Goal: Task Accomplishment & Management: Use online tool/utility

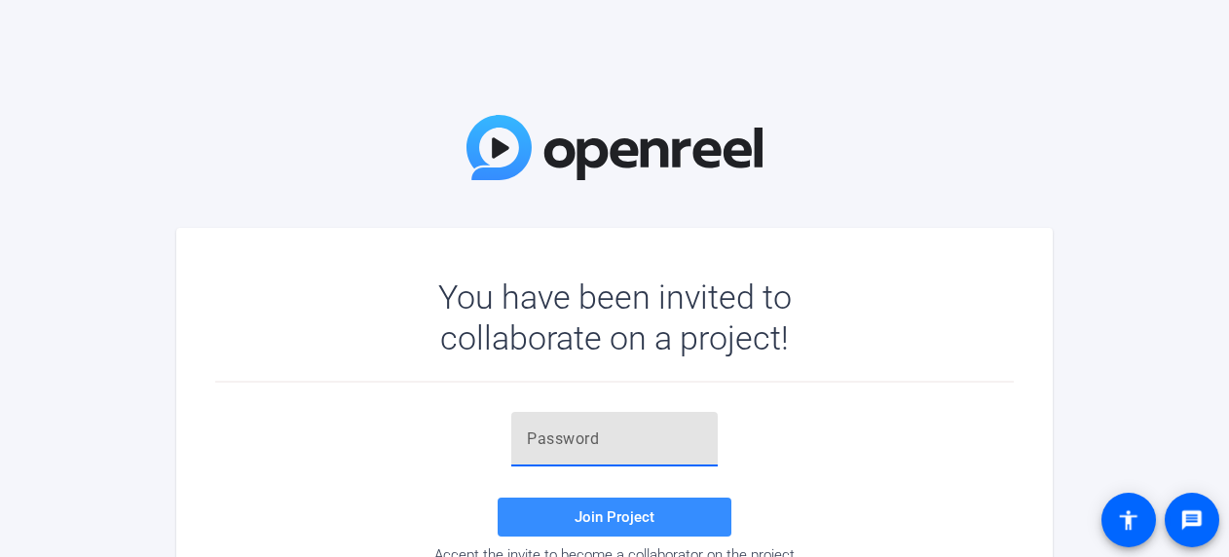
click at [541, 435] on input "text" at bounding box center [614, 438] width 175 height 23
paste input "yPCI&1"
type input "yPCI&1"
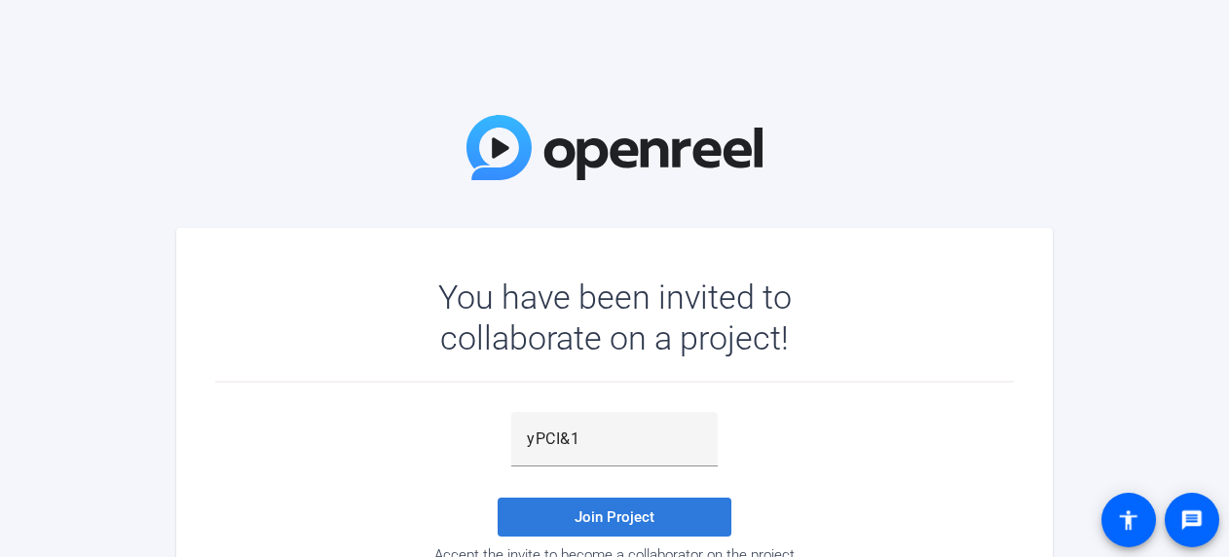
click at [591, 518] on span "Join Project" at bounding box center [614, 517] width 80 height 18
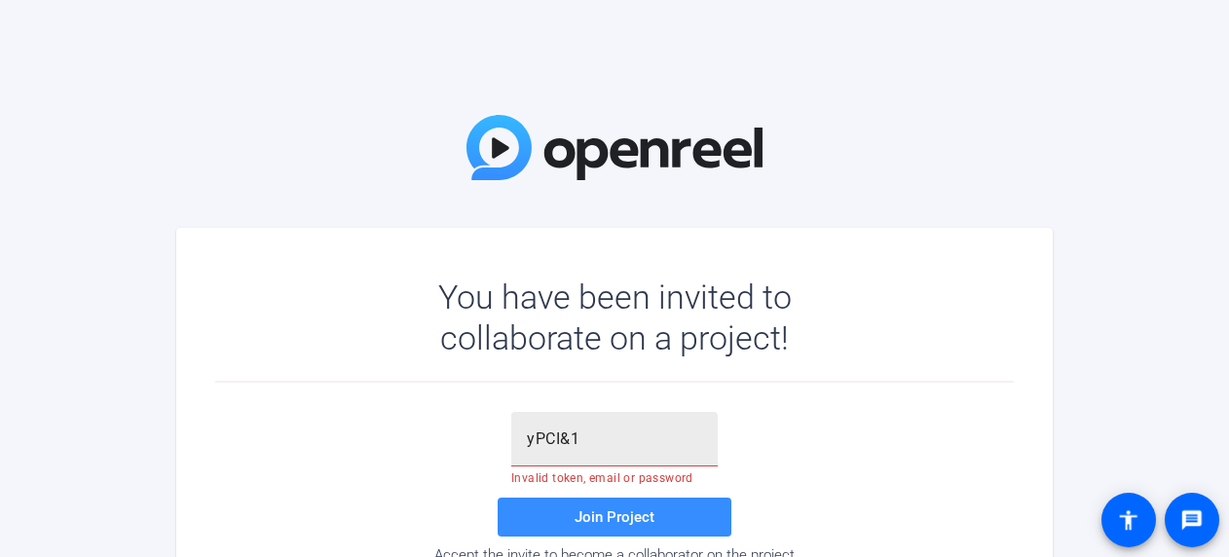
click at [614, 436] on input "yPCI&1" at bounding box center [614, 438] width 175 height 23
drag, startPoint x: 586, startPoint y: 436, endPoint x: 512, endPoint y: 443, distance: 74.3
click at [512, 443] on div "yPCI&1" at bounding box center [614, 439] width 206 height 55
paste input "C5zh"
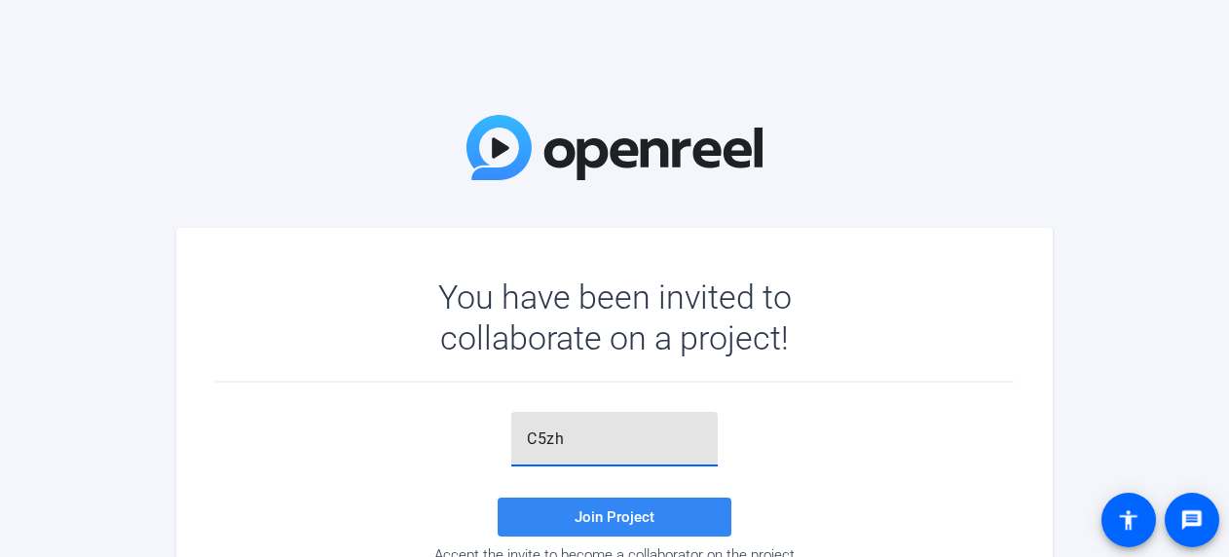
type input "C5zh"
click at [626, 520] on span "Join Project" at bounding box center [614, 517] width 80 height 18
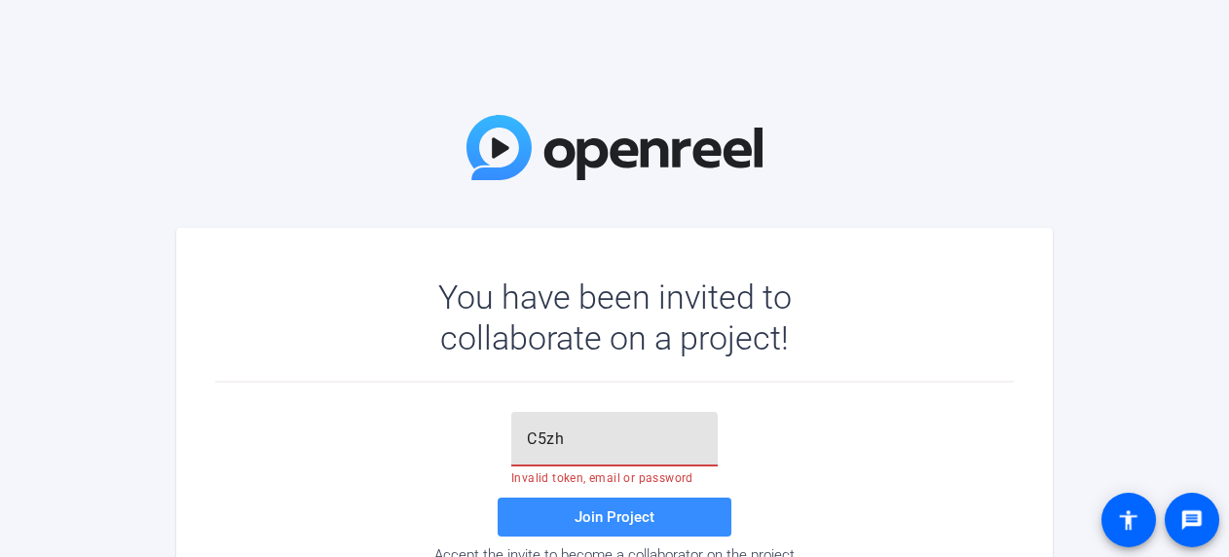
drag, startPoint x: 585, startPoint y: 439, endPoint x: 469, endPoint y: 447, distance: 116.1
click at [469, 447] on div "C5zh Invalid token, email or password Join Project Accept the invite to become …" at bounding box center [614, 488] width 798 height 152
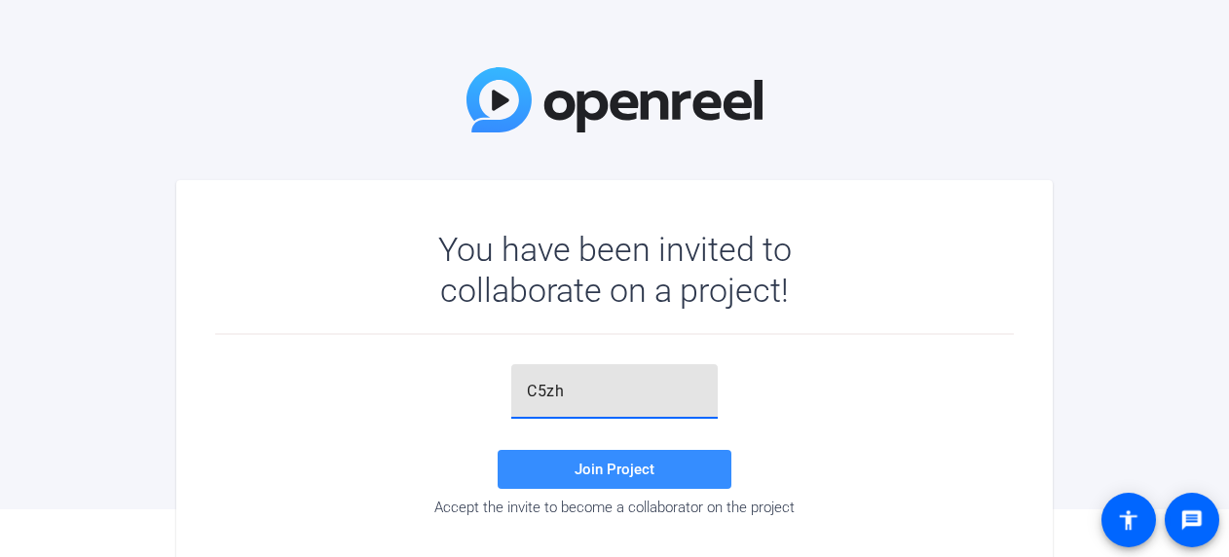
scroll to position [89, 0]
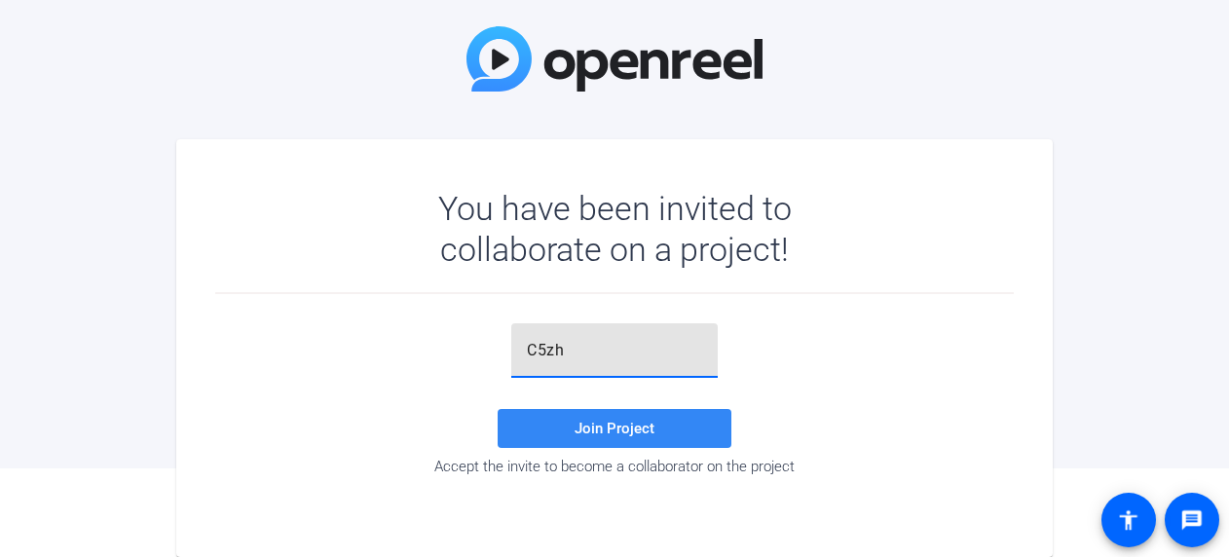
drag, startPoint x: 567, startPoint y: 426, endPoint x: 692, endPoint y: 413, distance: 126.3
click at [569, 426] on span at bounding box center [615, 428] width 234 height 47
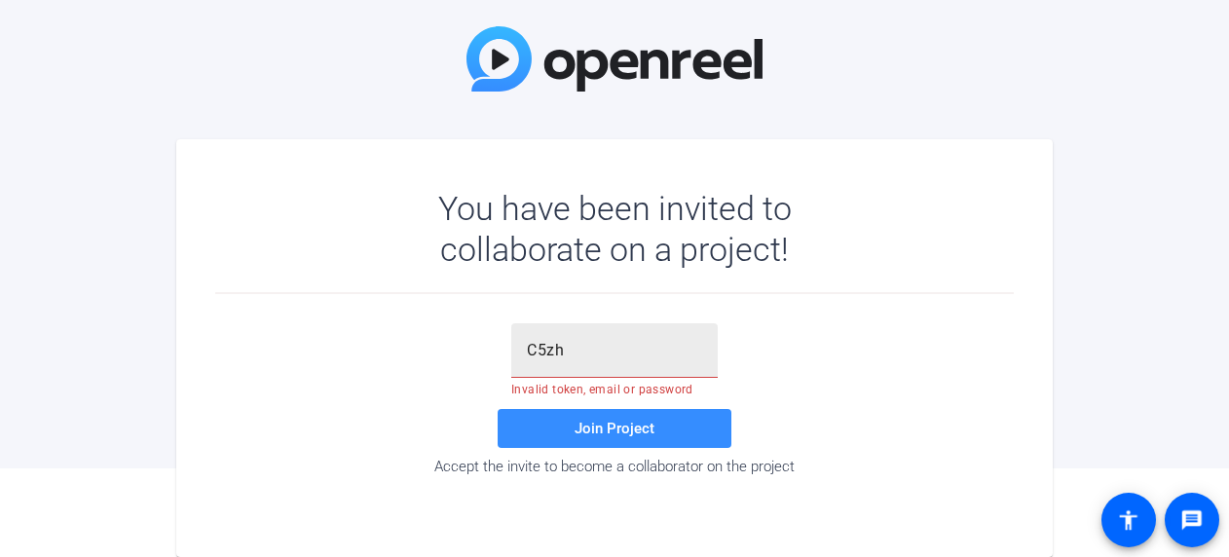
click at [572, 343] on input "C5zh" at bounding box center [614, 350] width 175 height 23
type input "C"
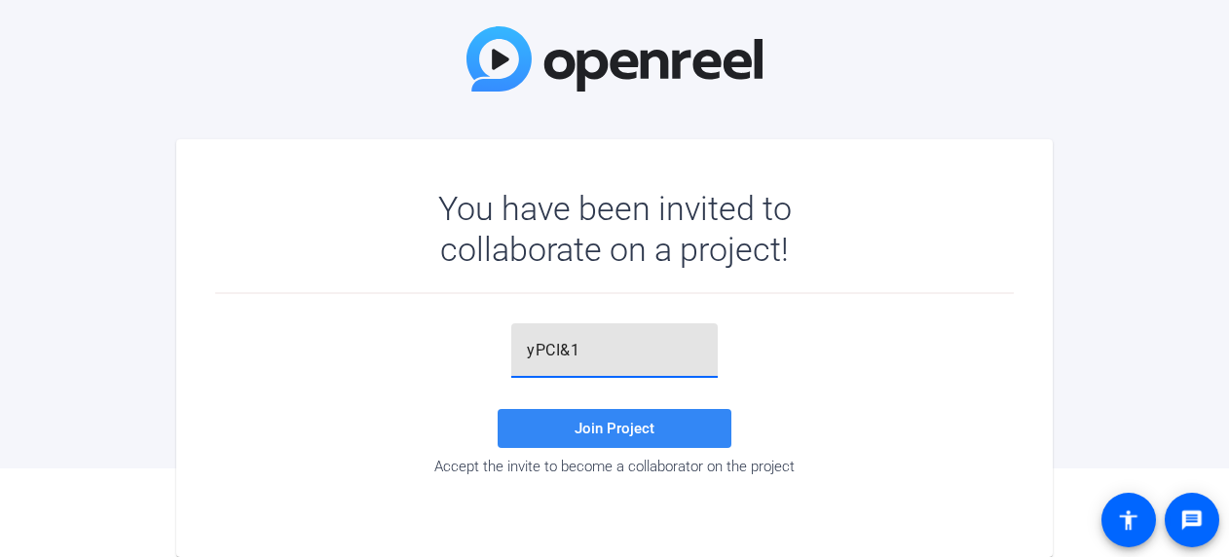
type input "yPCI&1"
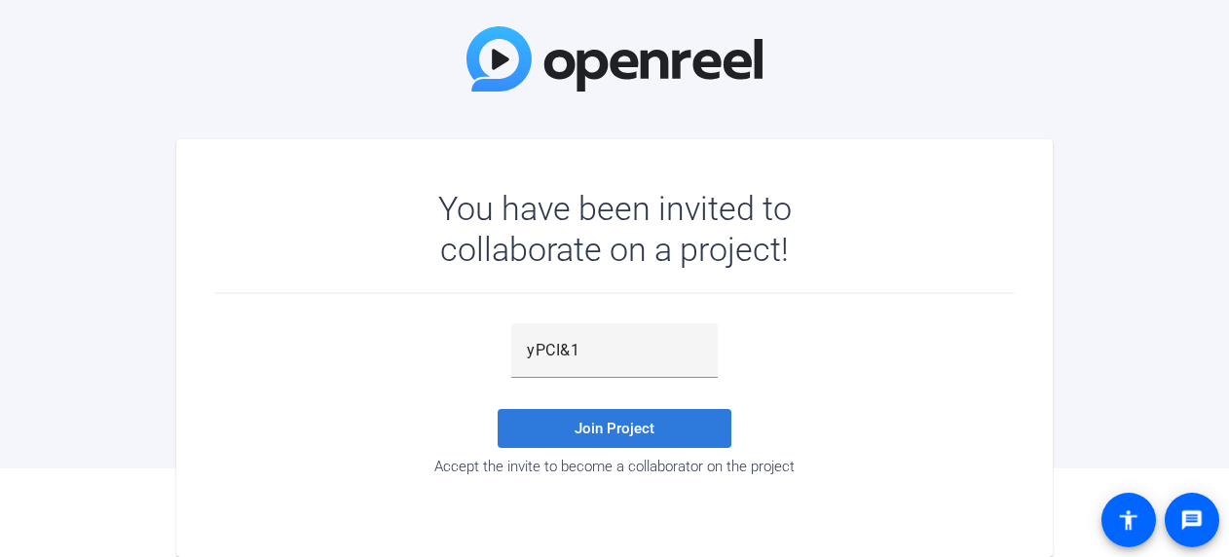
drag, startPoint x: 583, startPoint y: 423, endPoint x: 676, endPoint y: 428, distance: 92.7
click at [584, 423] on span "Join Project" at bounding box center [614, 429] width 80 height 18
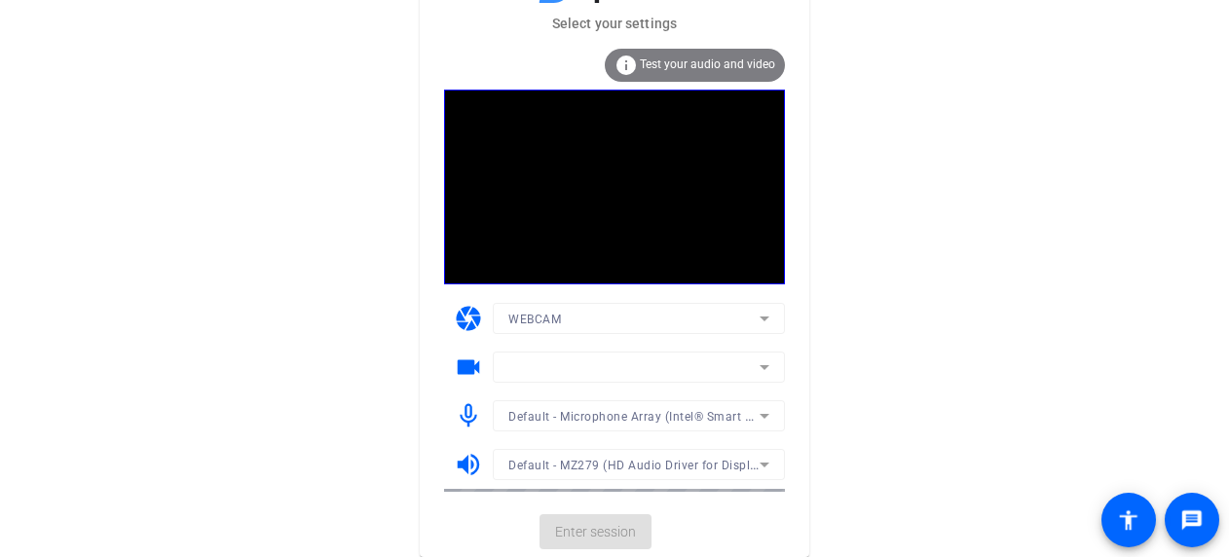
scroll to position [41, 0]
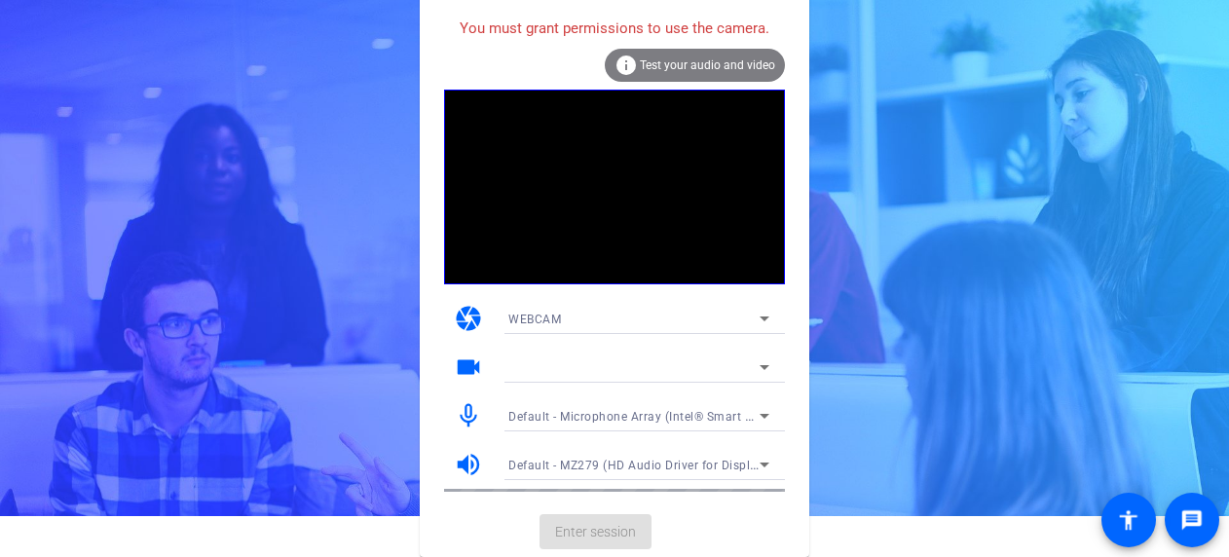
click at [766, 414] on icon at bounding box center [764, 416] width 10 height 5
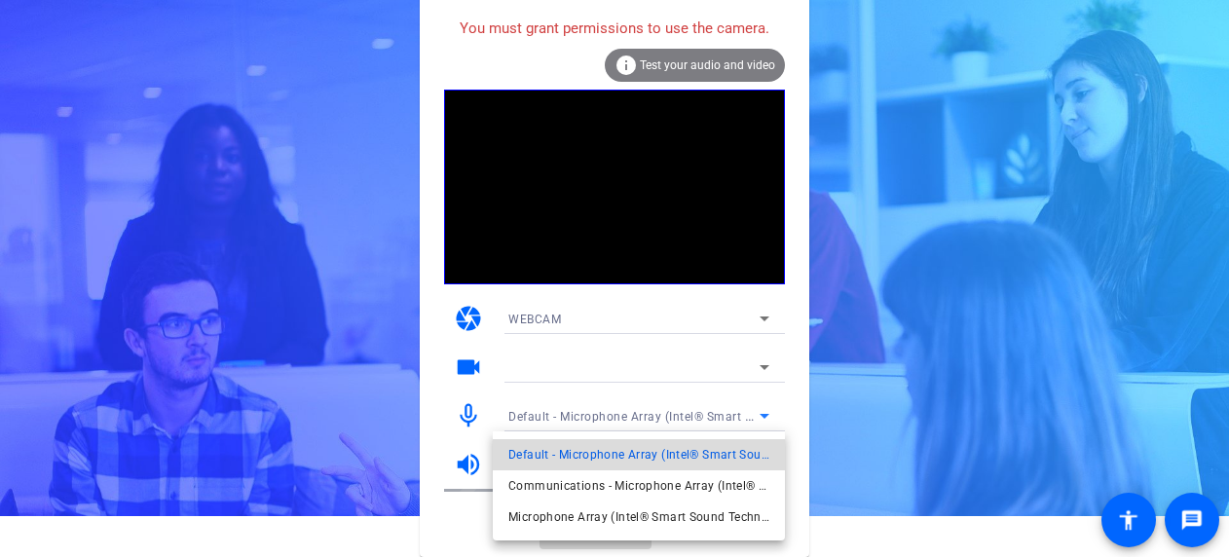
click at [695, 454] on span "Default - Microphone Array (Intel® Smart Sound Technology for Digital Microphon…" at bounding box center [638, 454] width 261 height 23
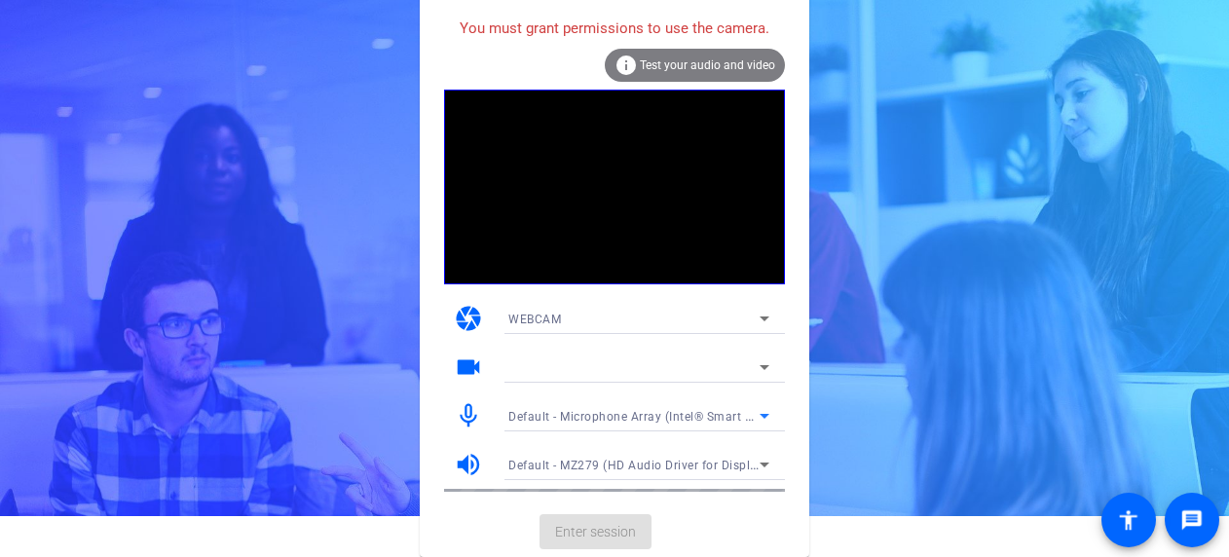
click at [558, 463] on span "Default - MZ279 (HD Audio Driver for Display Audio)" at bounding box center [656, 465] width 297 height 16
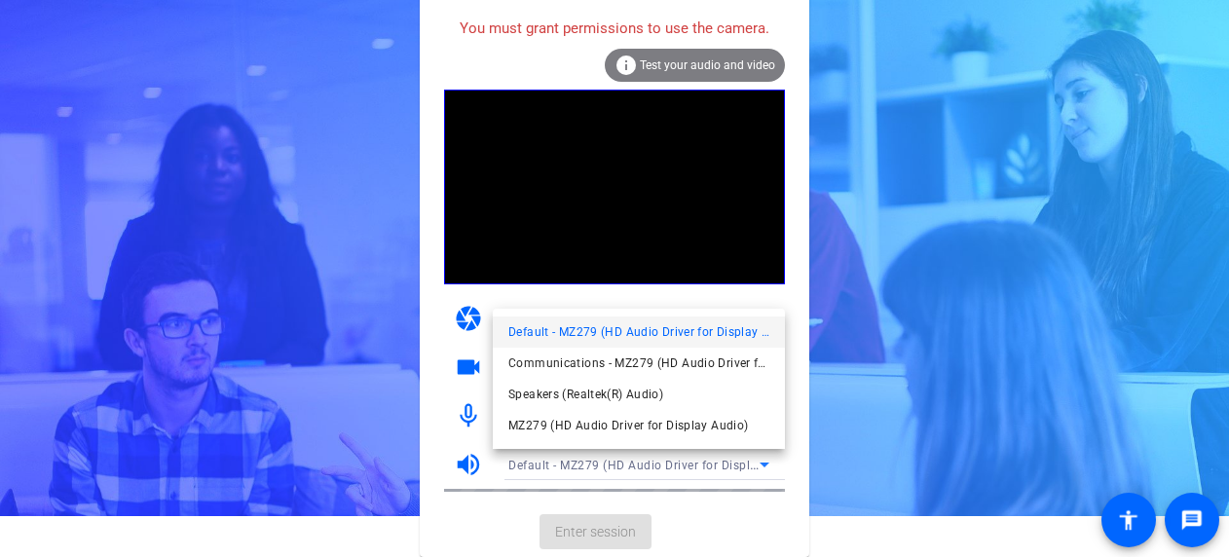
click at [586, 331] on span "Default - MZ279 (HD Audio Driver for Display Audio)" at bounding box center [638, 331] width 261 height 23
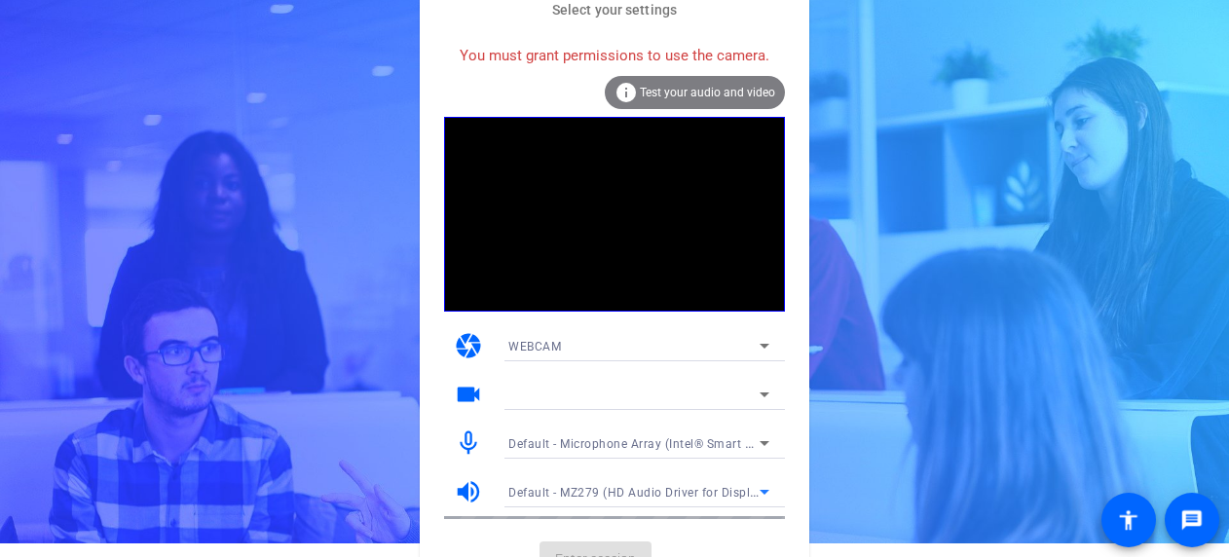
scroll to position [0, 0]
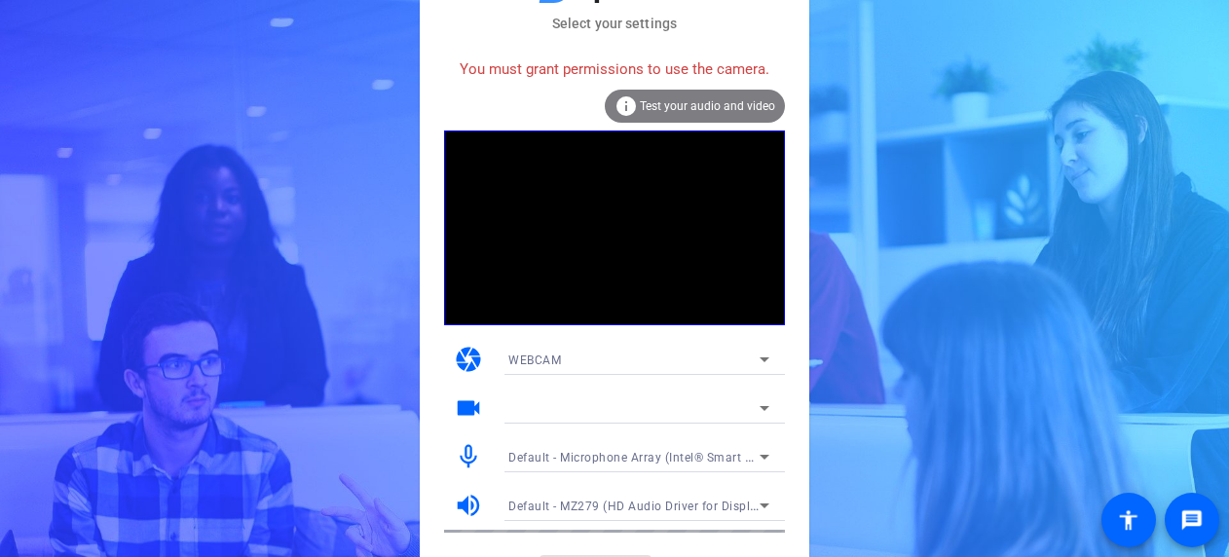
click at [690, 101] on span "Test your audio and video" at bounding box center [707, 106] width 135 height 14
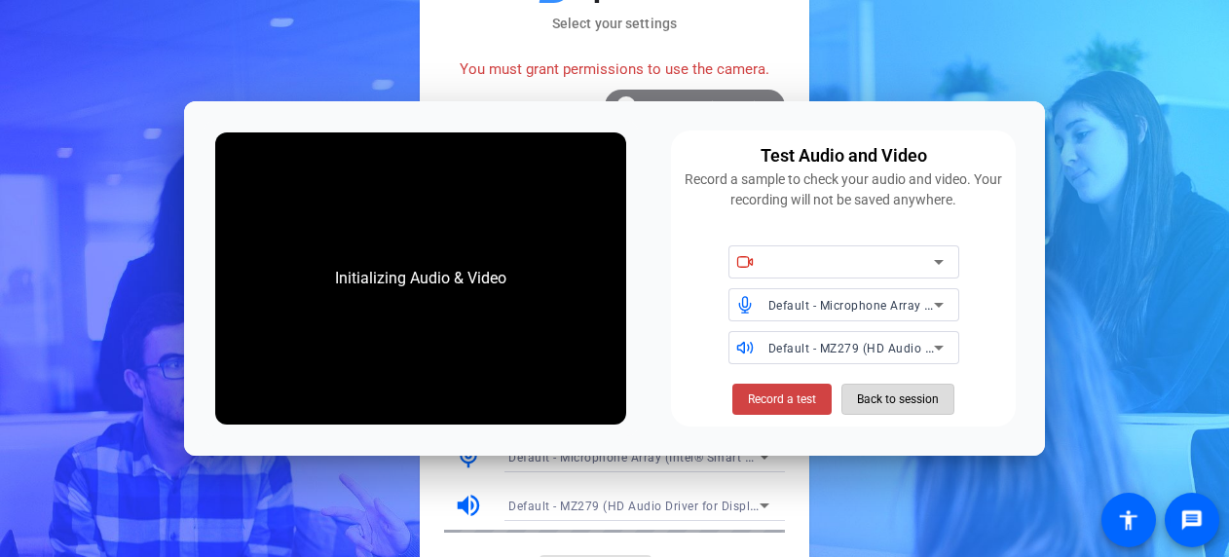
click at [885, 391] on span "Back to session" at bounding box center [898, 399] width 82 height 37
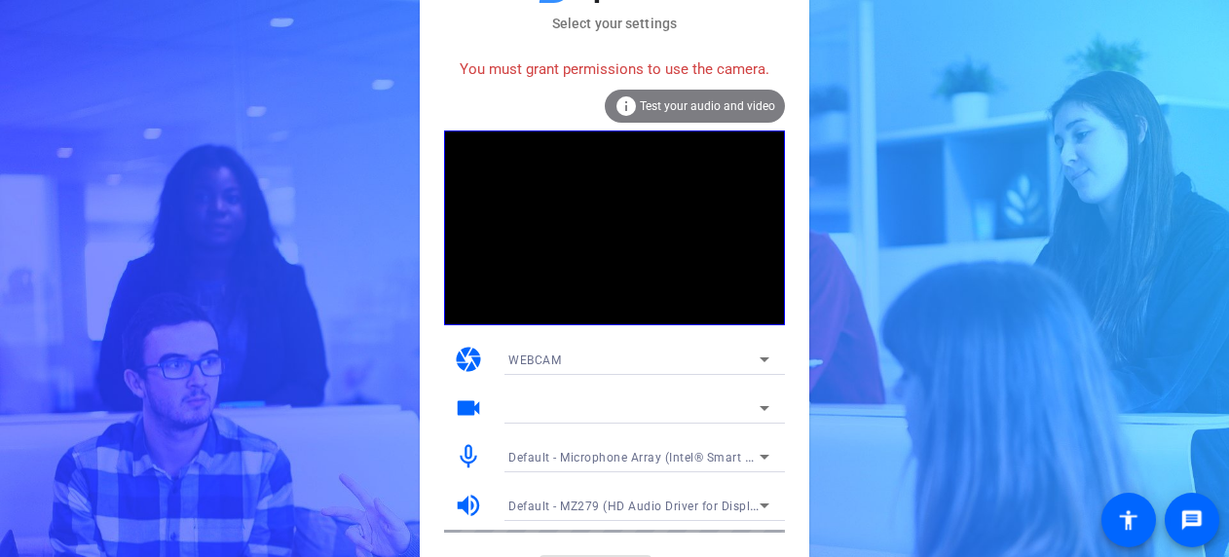
scroll to position [41, 0]
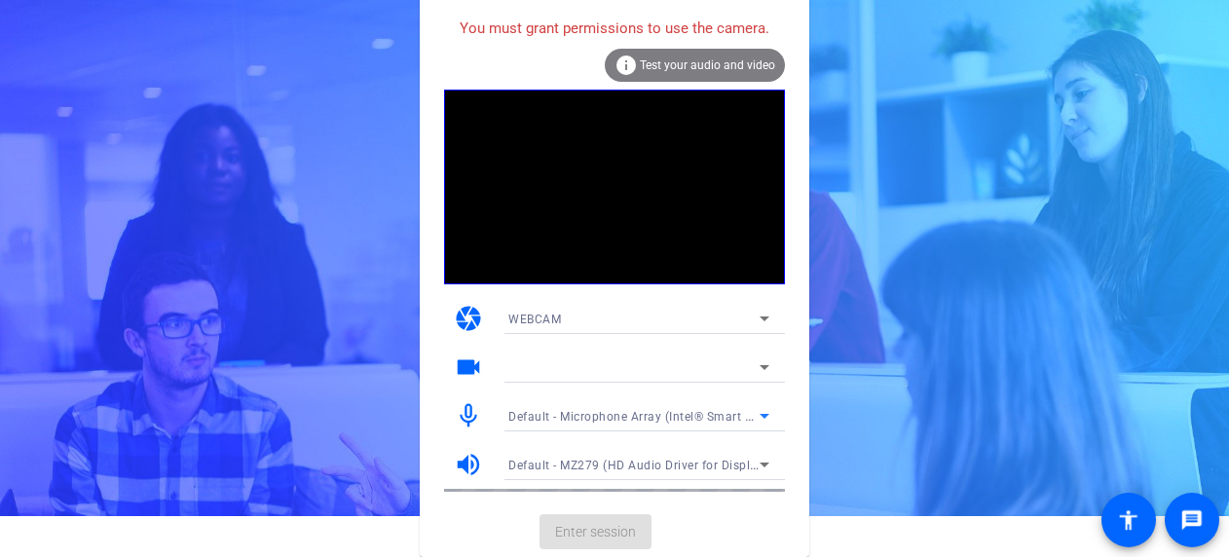
click at [554, 419] on span "Default - Microphone Array (Intel® Smart Sound Technology for Digital Microphon…" at bounding box center [749, 416] width 483 height 16
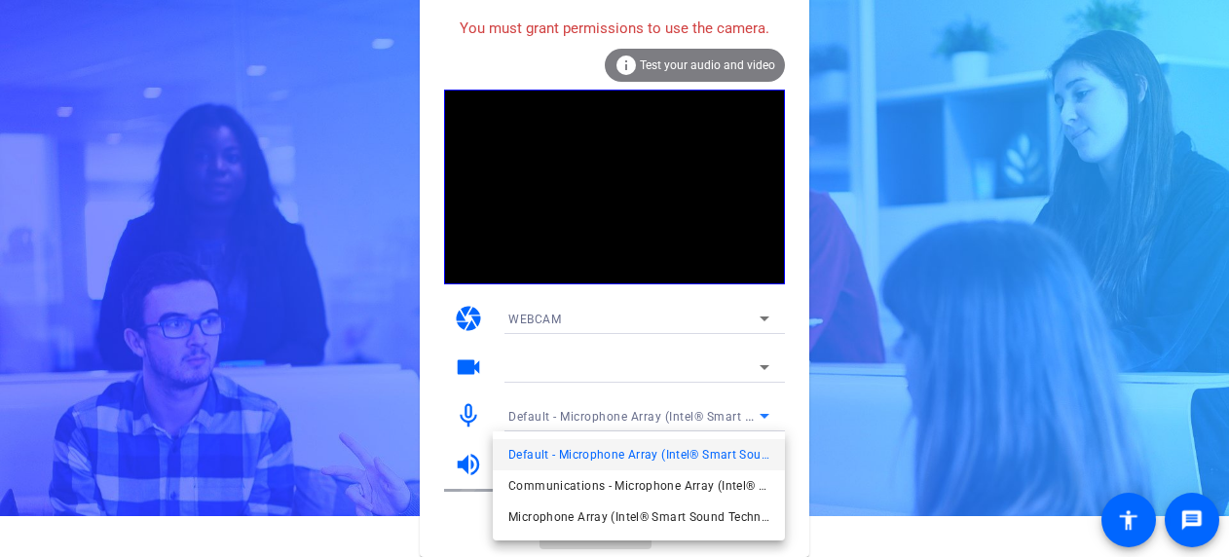
click at [586, 314] on div at bounding box center [614, 278] width 1229 height 557
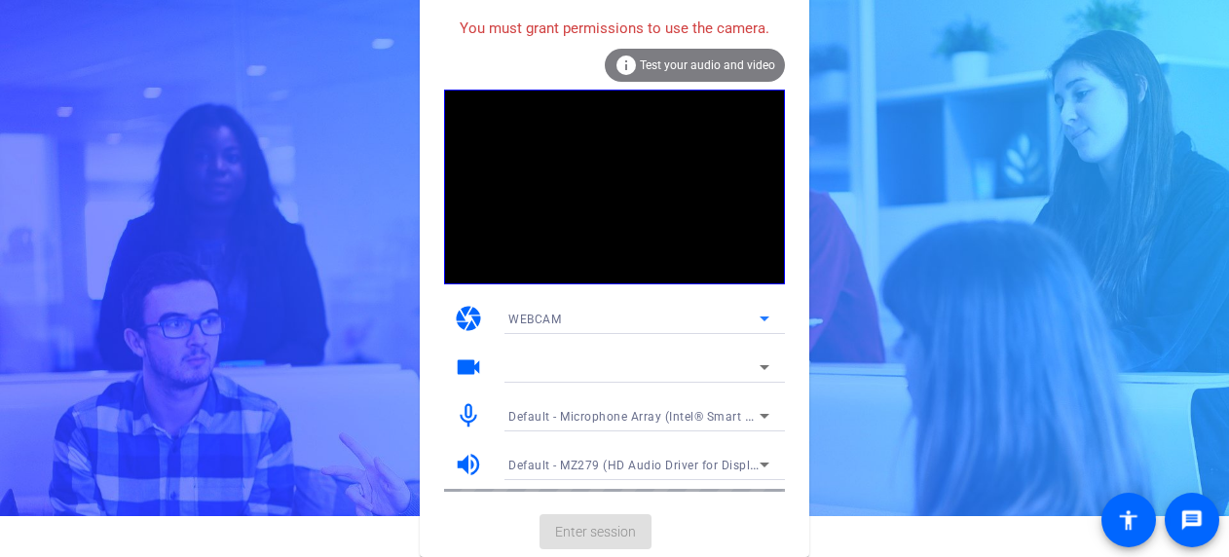
click at [561, 318] on div "WEBCAM" at bounding box center [633, 319] width 251 height 24
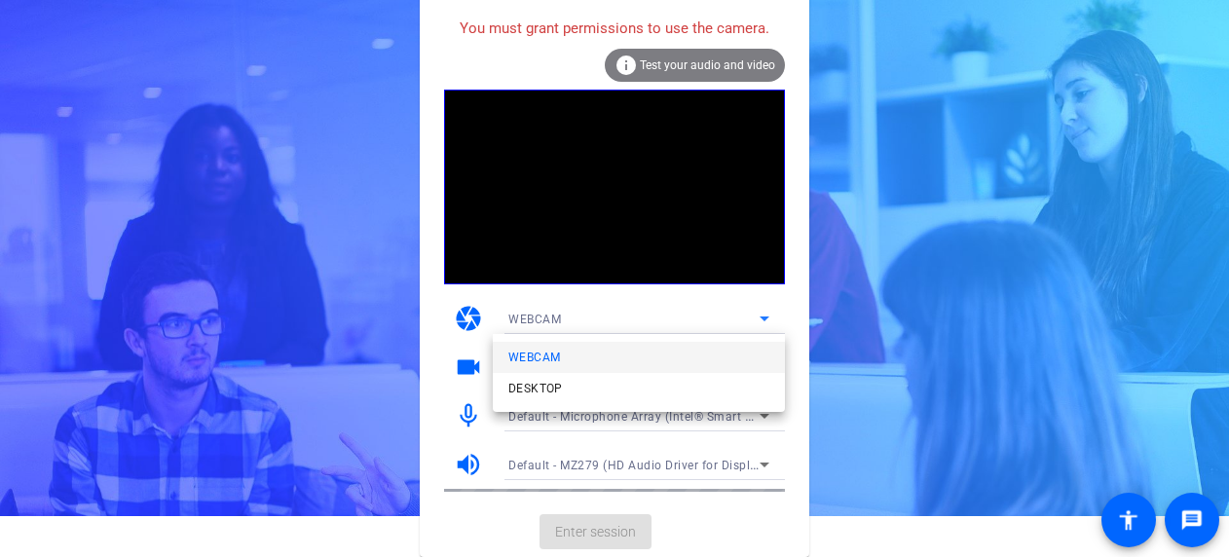
drag, startPoint x: 543, startPoint y: 388, endPoint x: 557, endPoint y: 302, distance: 86.8
click at [557, 302] on div "WEBCAM DESKTOP" at bounding box center [614, 278] width 1229 height 557
click at [424, 399] on div at bounding box center [614, 278] width 1229 height 557
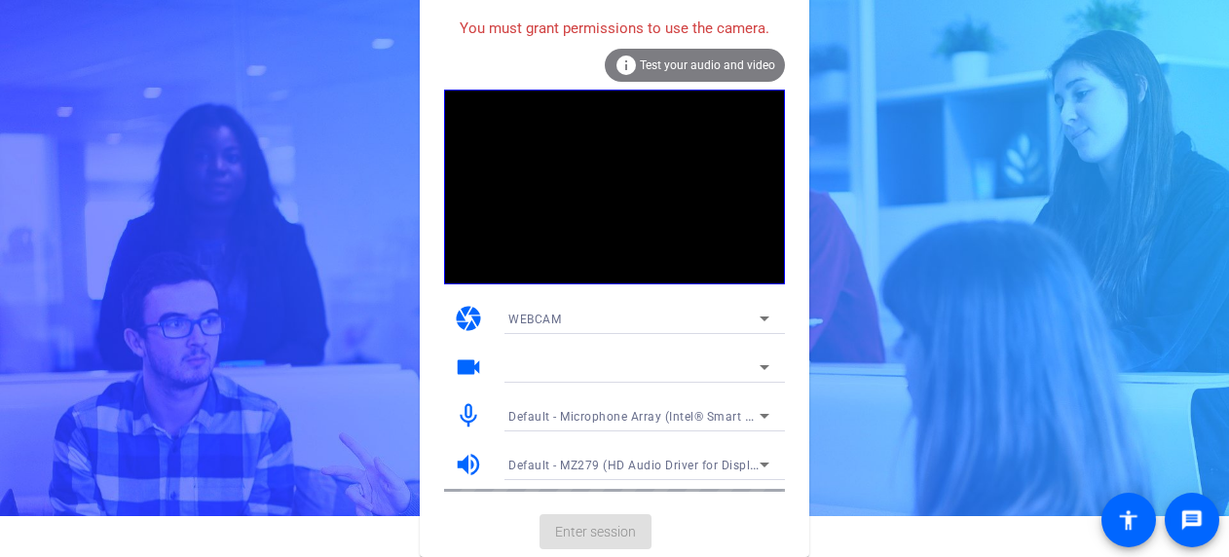
click at [547, 357] on div at bounding box center [633, 366] width 251 height 23
click at [711, 378] on div at bounding box center [633, 366] width 251 height 23
click at [766, 363] on icon at bounding box center [764, 366] width 23 height 23
click at [542, 319] on span "WEBCAM" at bounding box center [534, 320] width 53 height 14
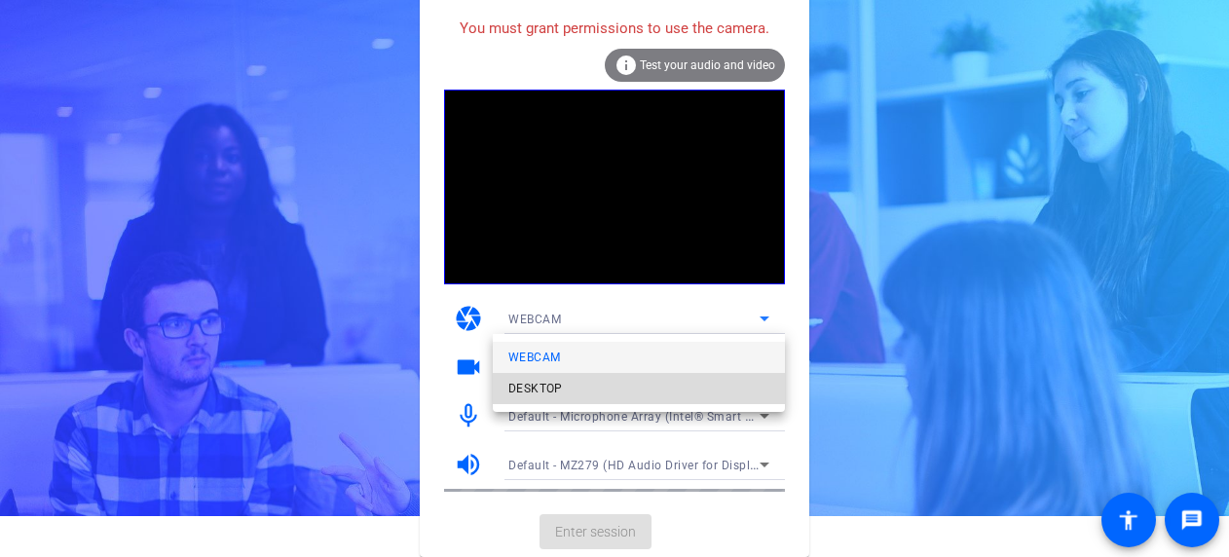
click at [537, 394] on span "DESKTOP" at bounding box center [535, 388] width 55 height 23
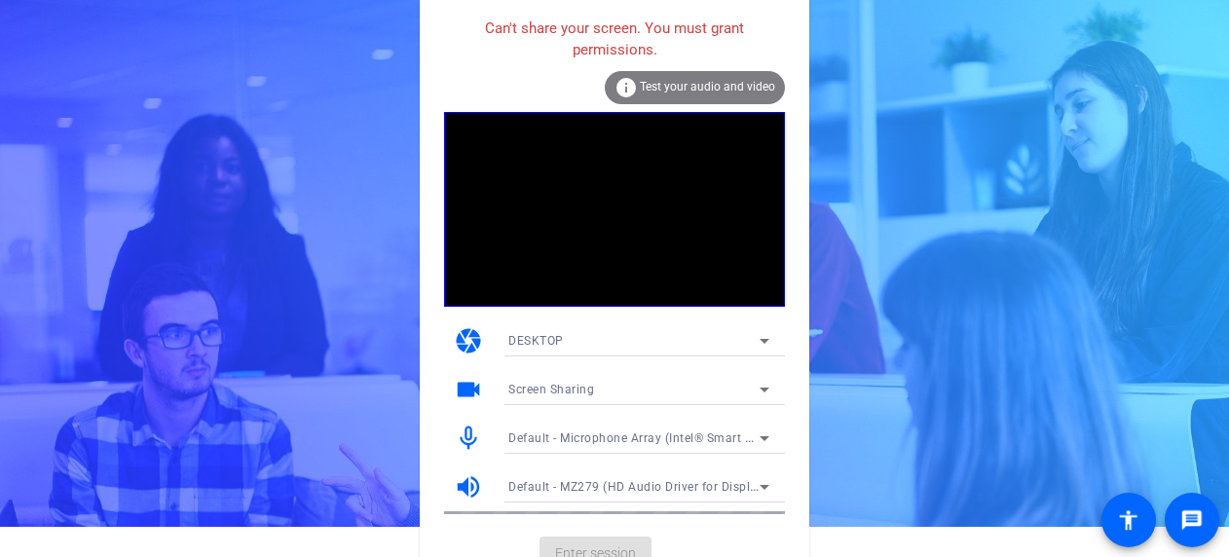
scroll to position [52, 0]
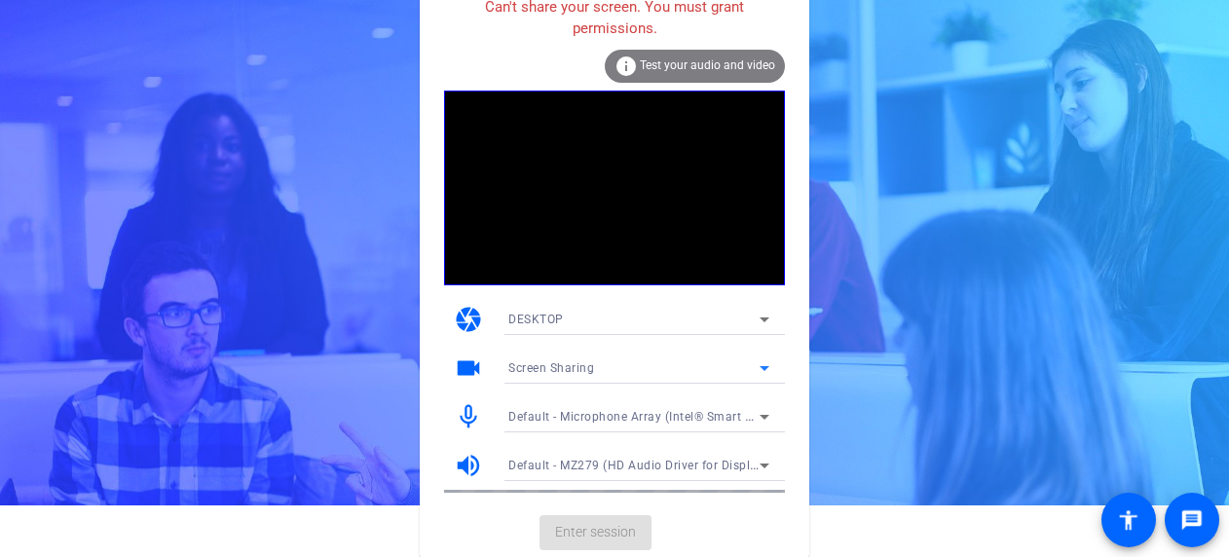
click at [646, 372] on div "Screen Sharing" at bounding box center [633, 367] width 251 height 24
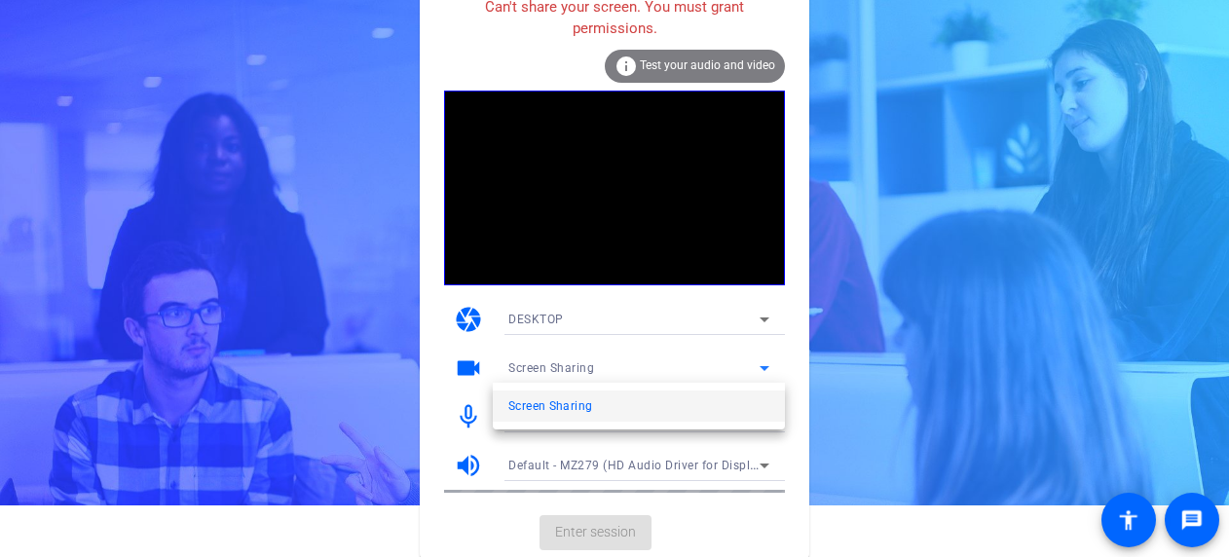
click at [878, 368] on div at bounding box center [614, 278] width 1229 height 557
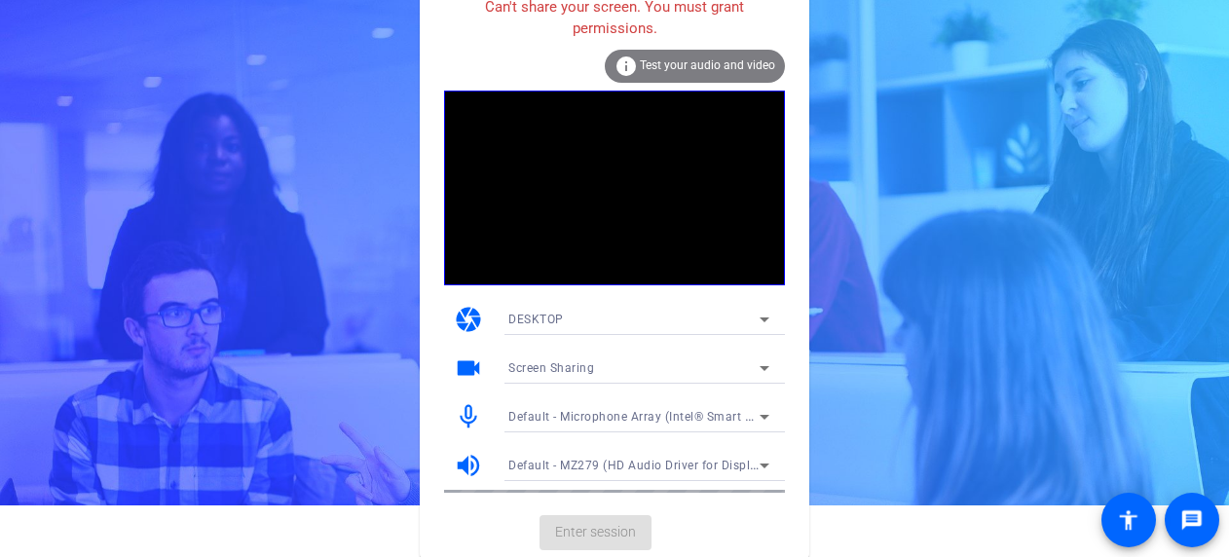
click at [596, 532] on mat-card-actions "Enter session" at bounding box center [614, 532] width 389 height 51
click at [1198, 516] on mat-icon "message" at bounding box center [1191, 519] width 23 height 23
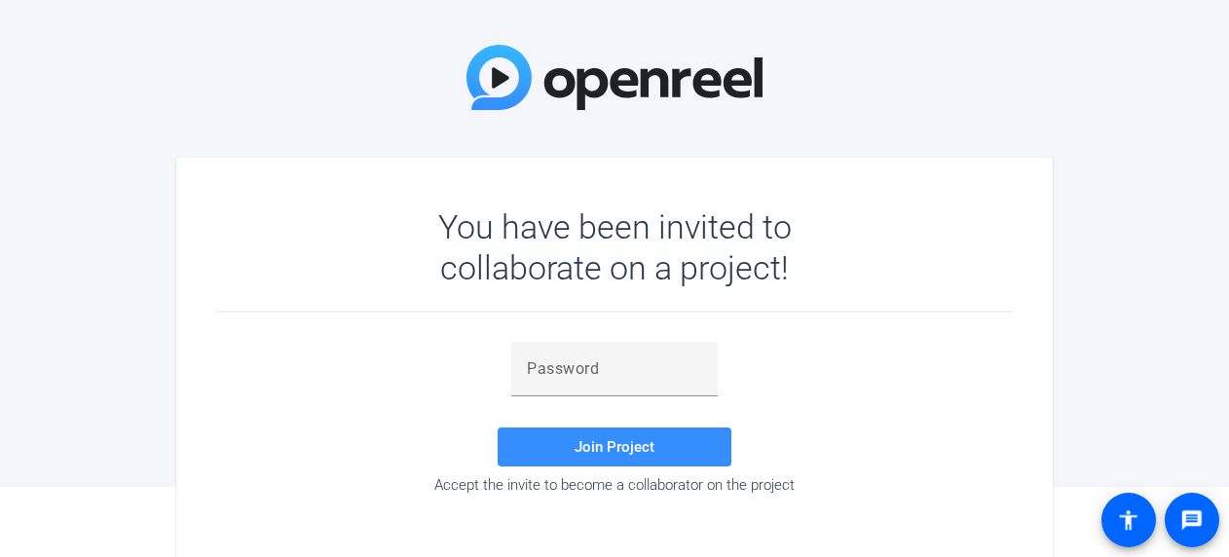
scroll to position [89, 0]
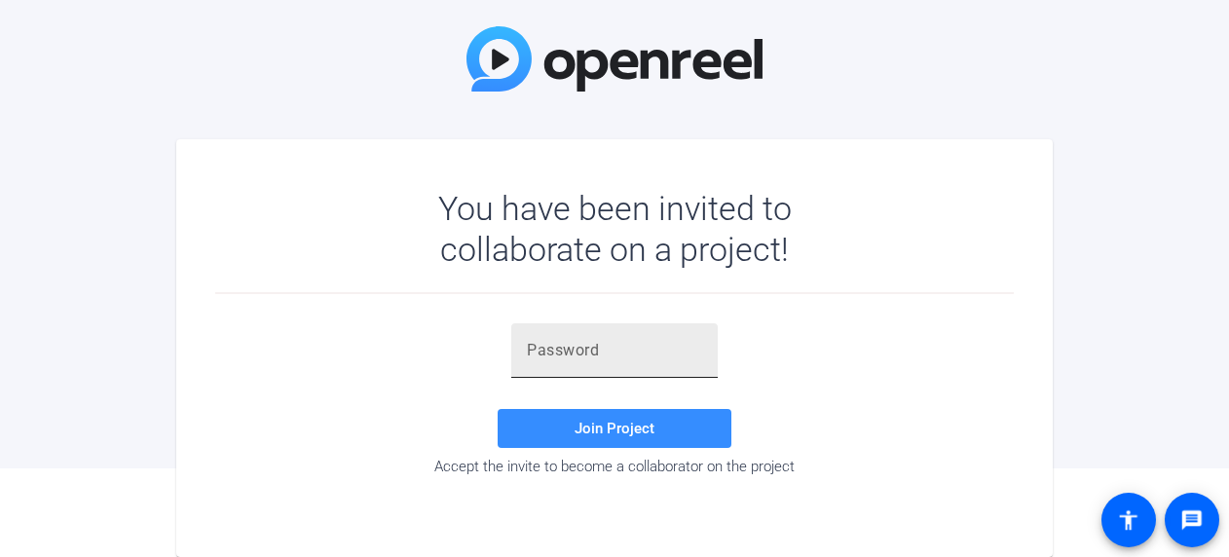
click at [558, 352] on input "text" at bounding box center [614, 350] width 175 height 23
paste input "yPCI&1"
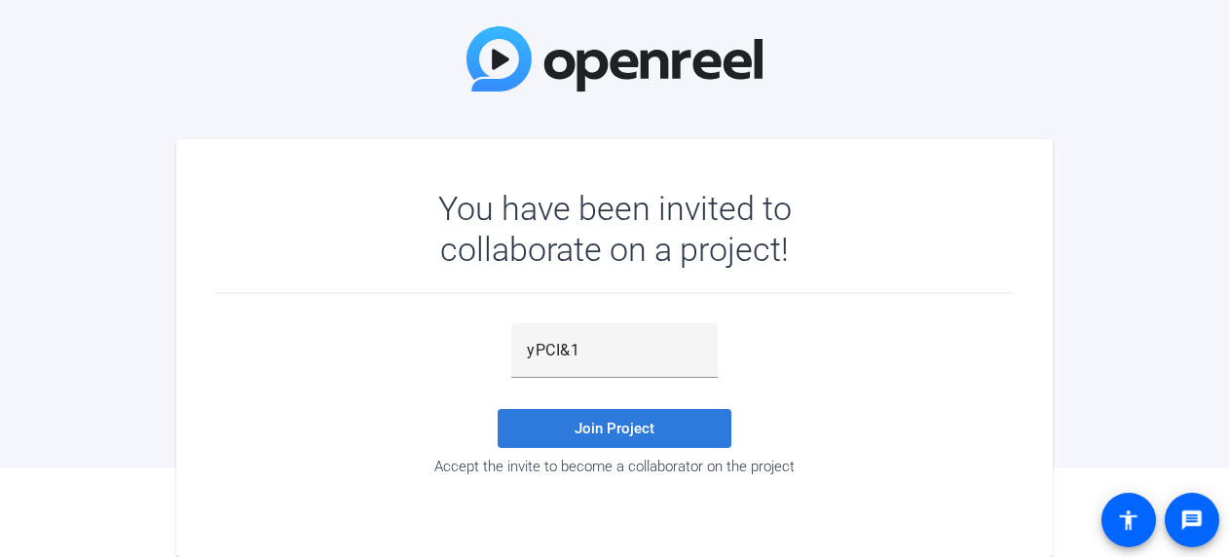
click at [604, 434] on span "Join Project" at bounding box center [614, 429] width 80 height 18
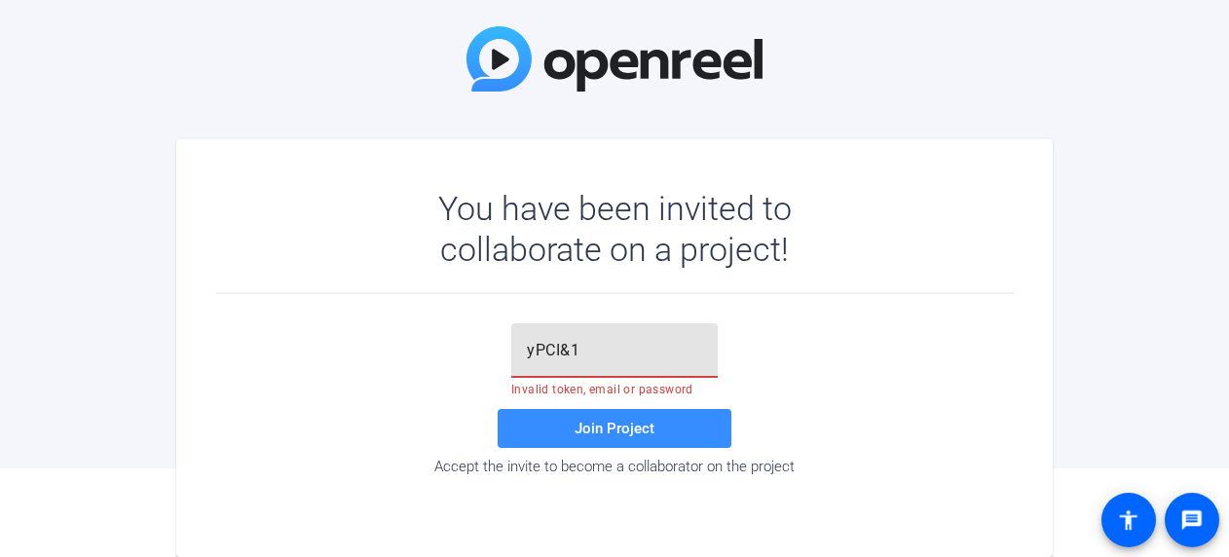
drag, startPoint x: 550, startPoint y: 348, endPoint x: 471, endPoint y: 351, distance: 78.9
click at [468, 352] on div "yPCI&1 Invalid token, email or password Join Project Accept the invite to becom…" at bounding box center [614, 399] width 798 height 152
click at [569, 345] on input "yPCI$1" at bounding box center [614, 350] width 175 height 23
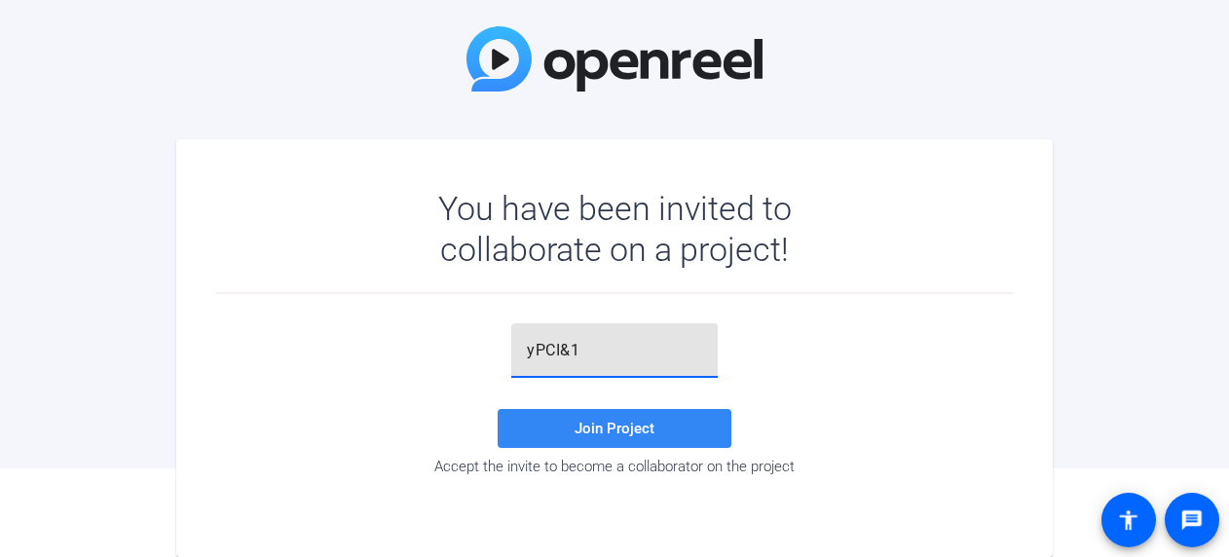
type input "yPCI&1"
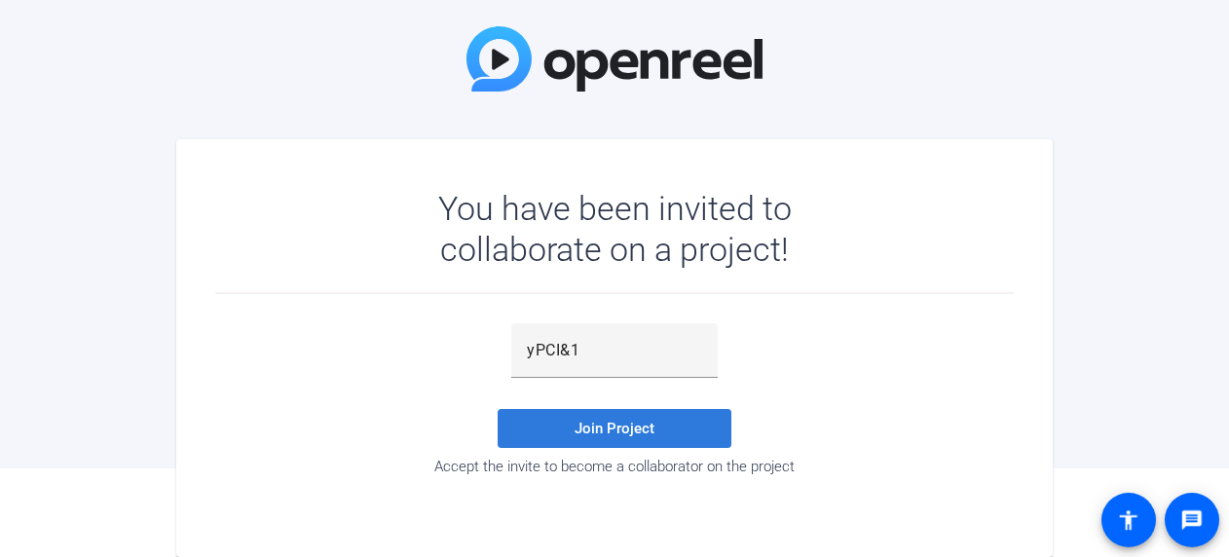
drag, startPoint x: 587, startPoint y: 430, endPoint x: 668, endPoint y: 407, distance: 84.1
click at [588, 430] on span "Join Project" at bounding box center [614, 429] width 80 height 18
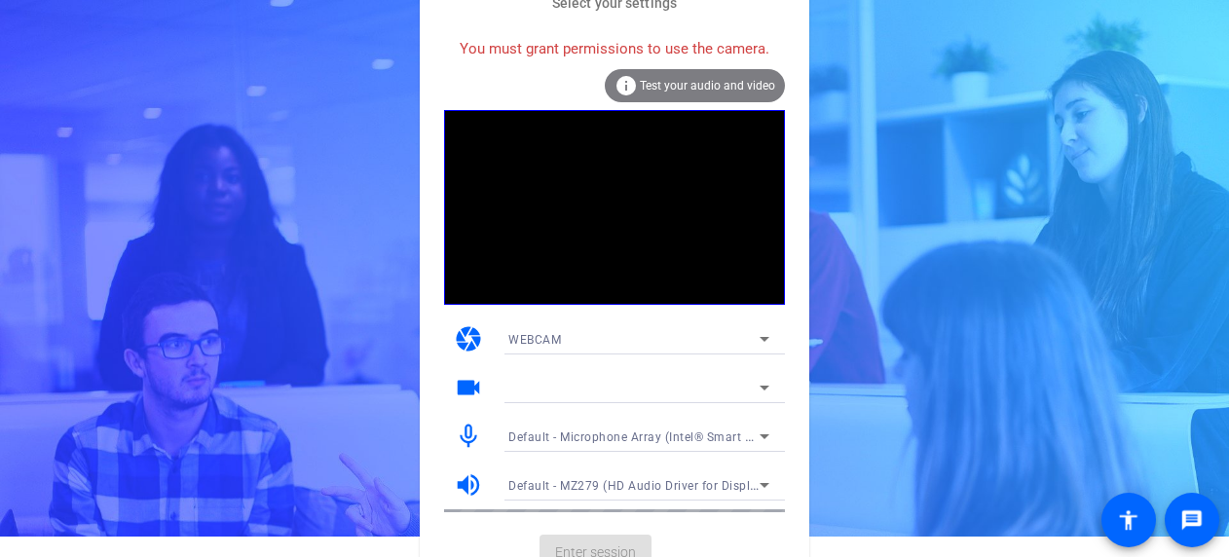
scroll to position [41, 0]
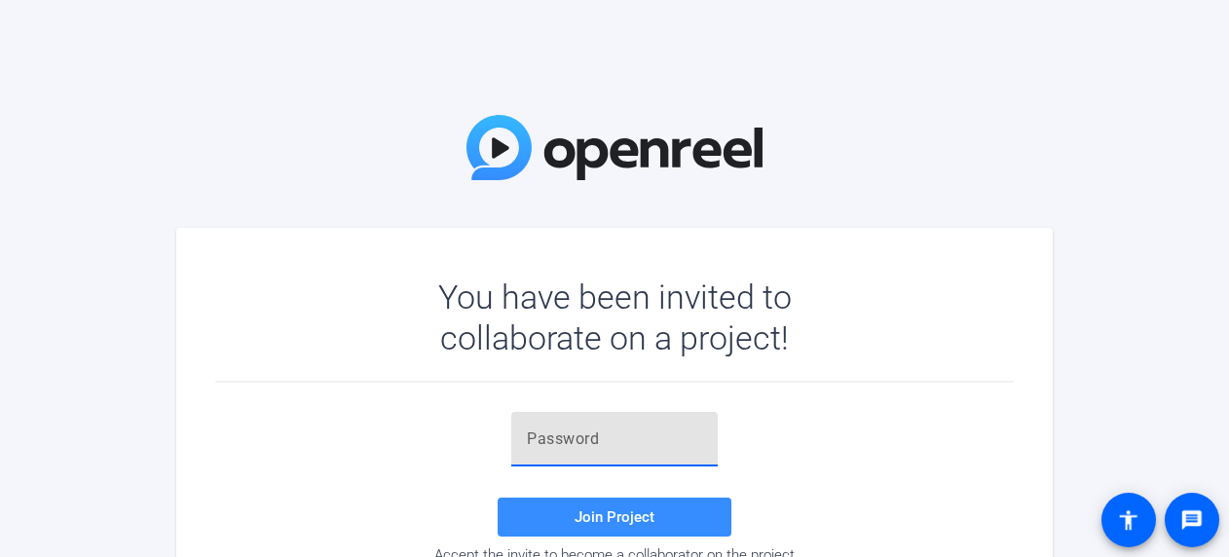
click at [627, 436] on input "text" at bounding box center [614, 438] width 175 height 23
type input "yn$O'w"
click at [561, 510] on span at bounding box center [615, 517] width 234 height 47
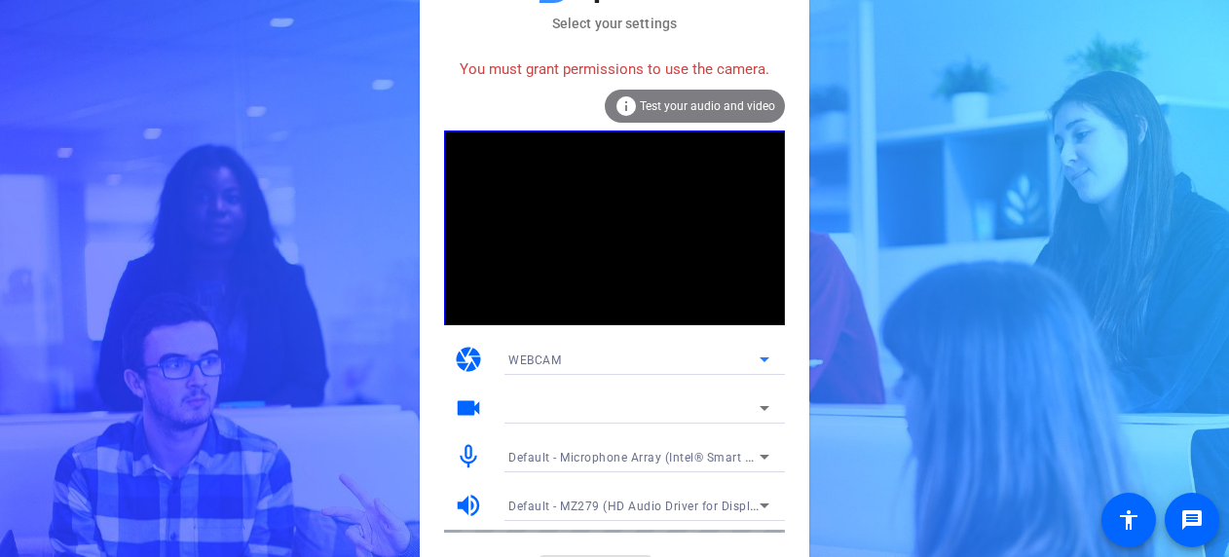
click at [767, 362] on icon at bounding box center [764, 359] width 23 height 23
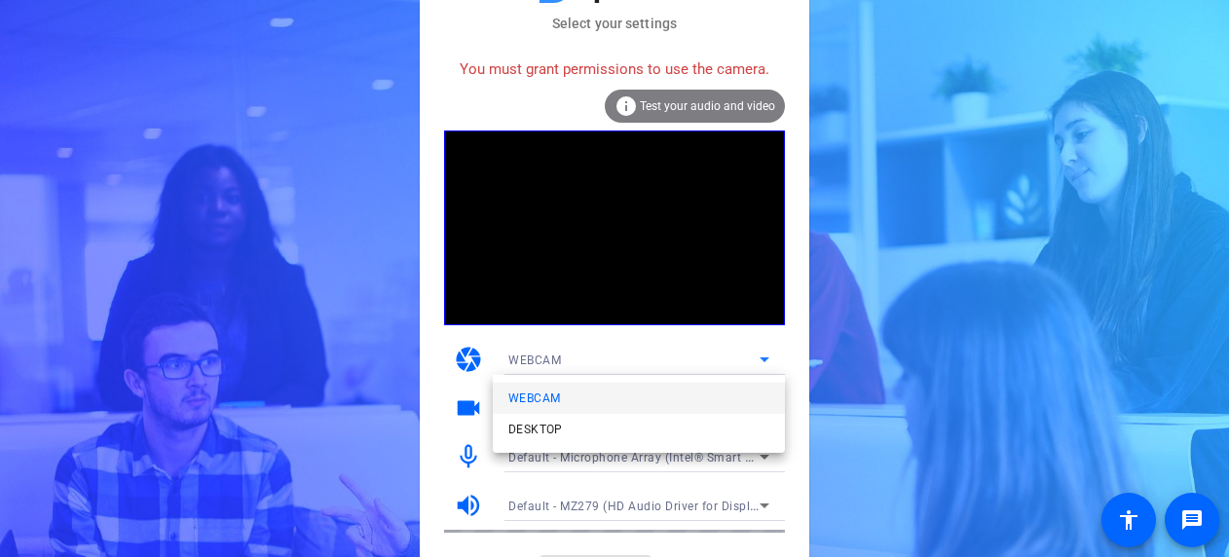
click at [617, 402] on mat-option "WEBCAM" at bounding box center [639, 398] width 292 height 31
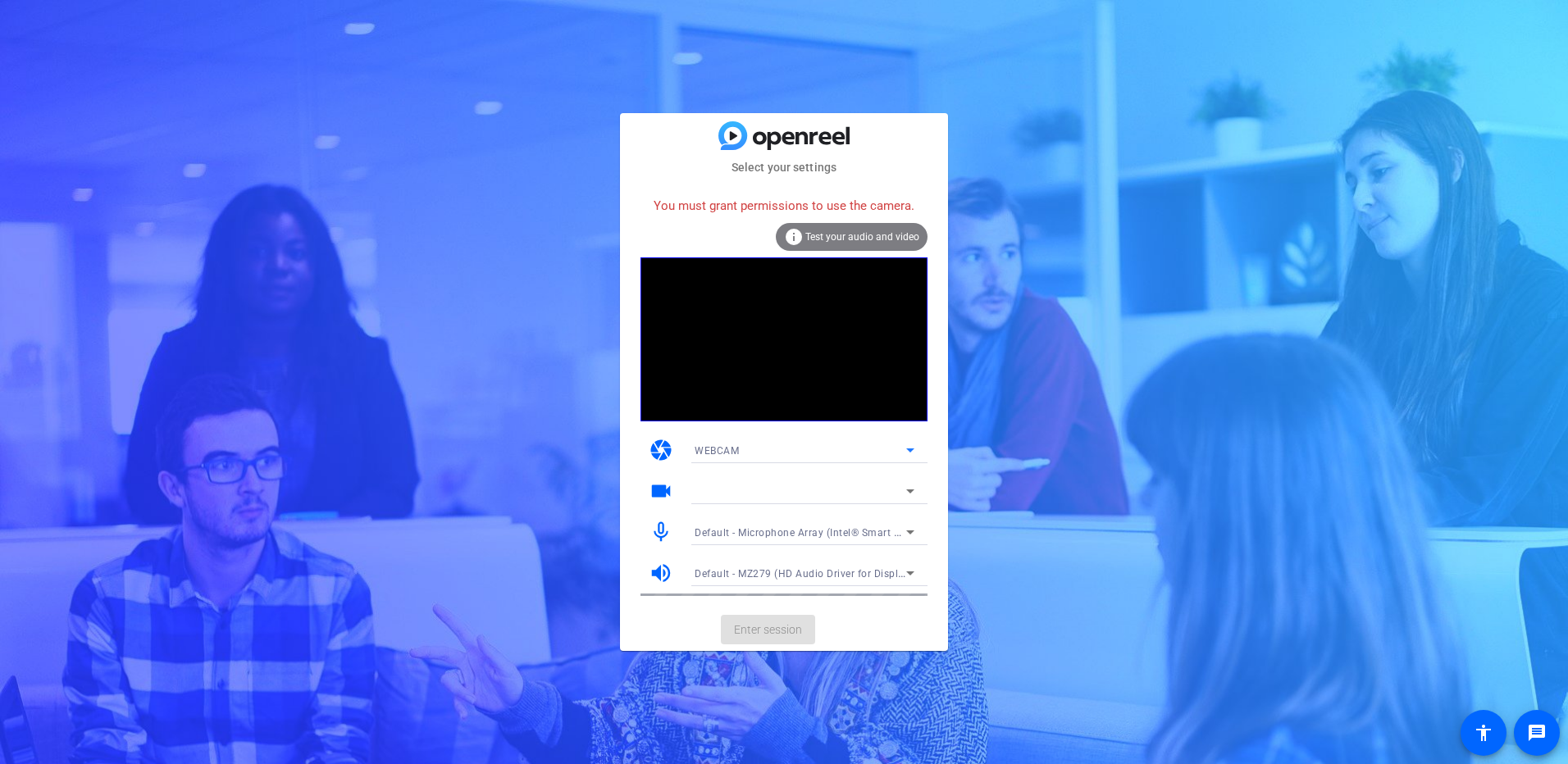
click at [828, 207] on div "You must grant permissions to use the camera." at bounding box center [783, 206] width 287 height 35
click at [839, 232] on span "Test your audio and video" at bounding box center [861, 238] width 114 height 12
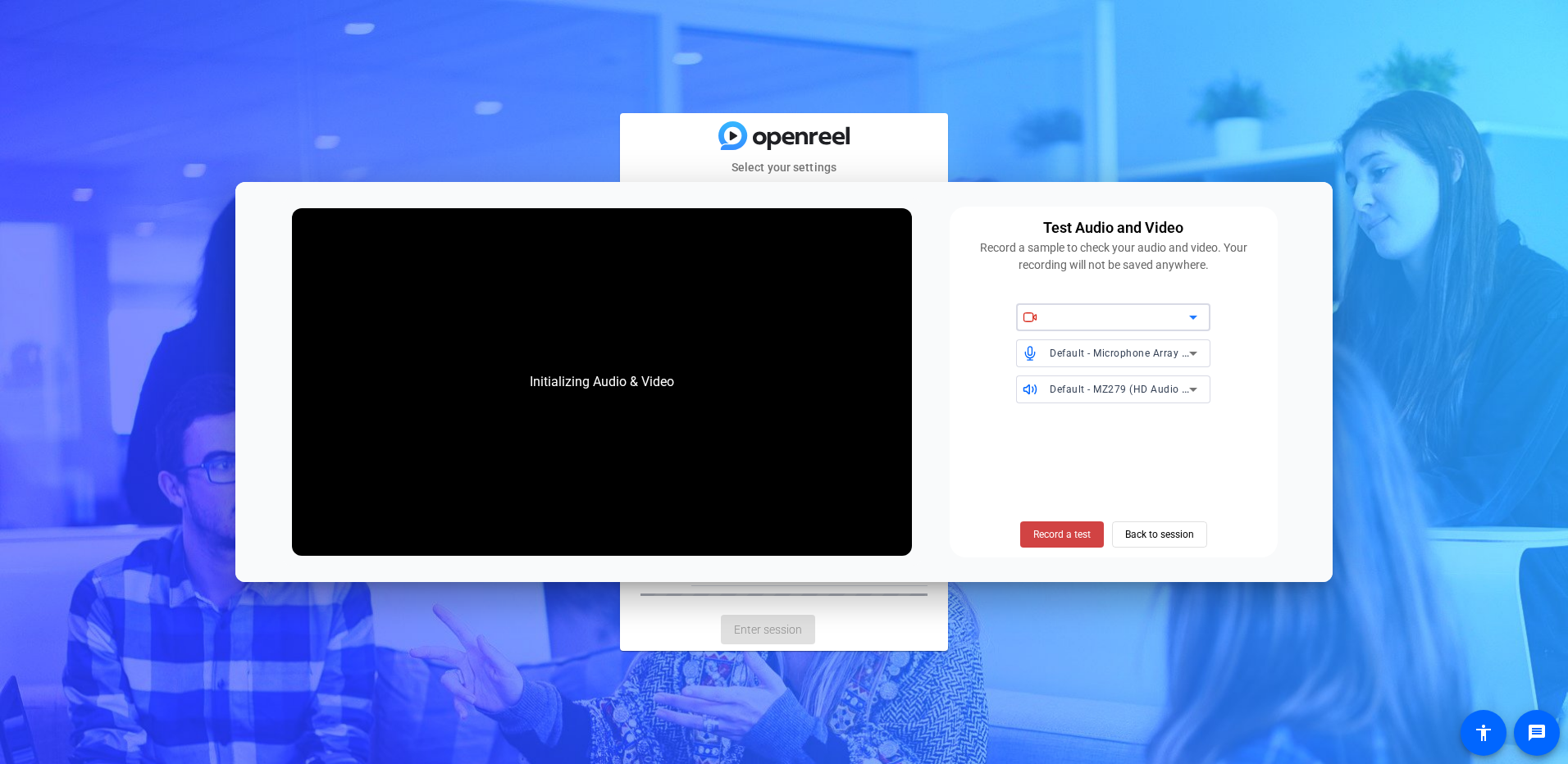
click at [1034, 321] on icon at bounding box center [1192, 317] width 19 height 19
click at [1034, 468] on span "Record a test" at bounding box center [1062, 535] width 57 height 15
click at [1034, 468] on span "Back to session" at bounding box center [1160, 534] width 69 height 31
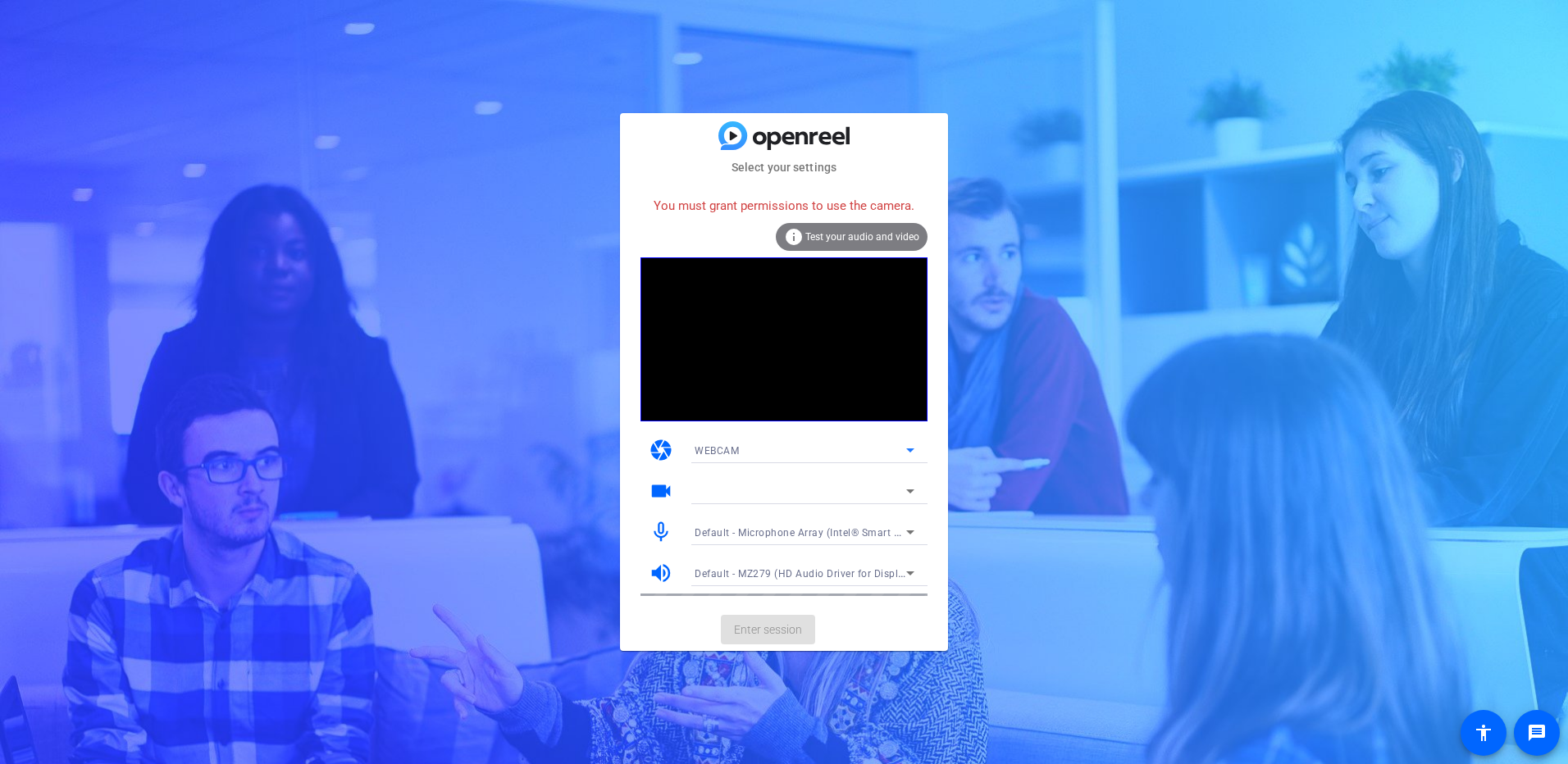
click at [813, 454] on div "WEBCAM" at bounding box center [800, 451] width 211 height 20
click at [656, 468] on div at bounding box center [784, 382] width 1568 height 764
click at [656, 468] on mat-icon "videocam" at bounding box center [660, 491] width 24 height 24
click at [762, 468] on div at bounding box center [800, 491] width 211 height 19
click at [909, 468] on icon at bounding box center [909, 491] width 19 height 19
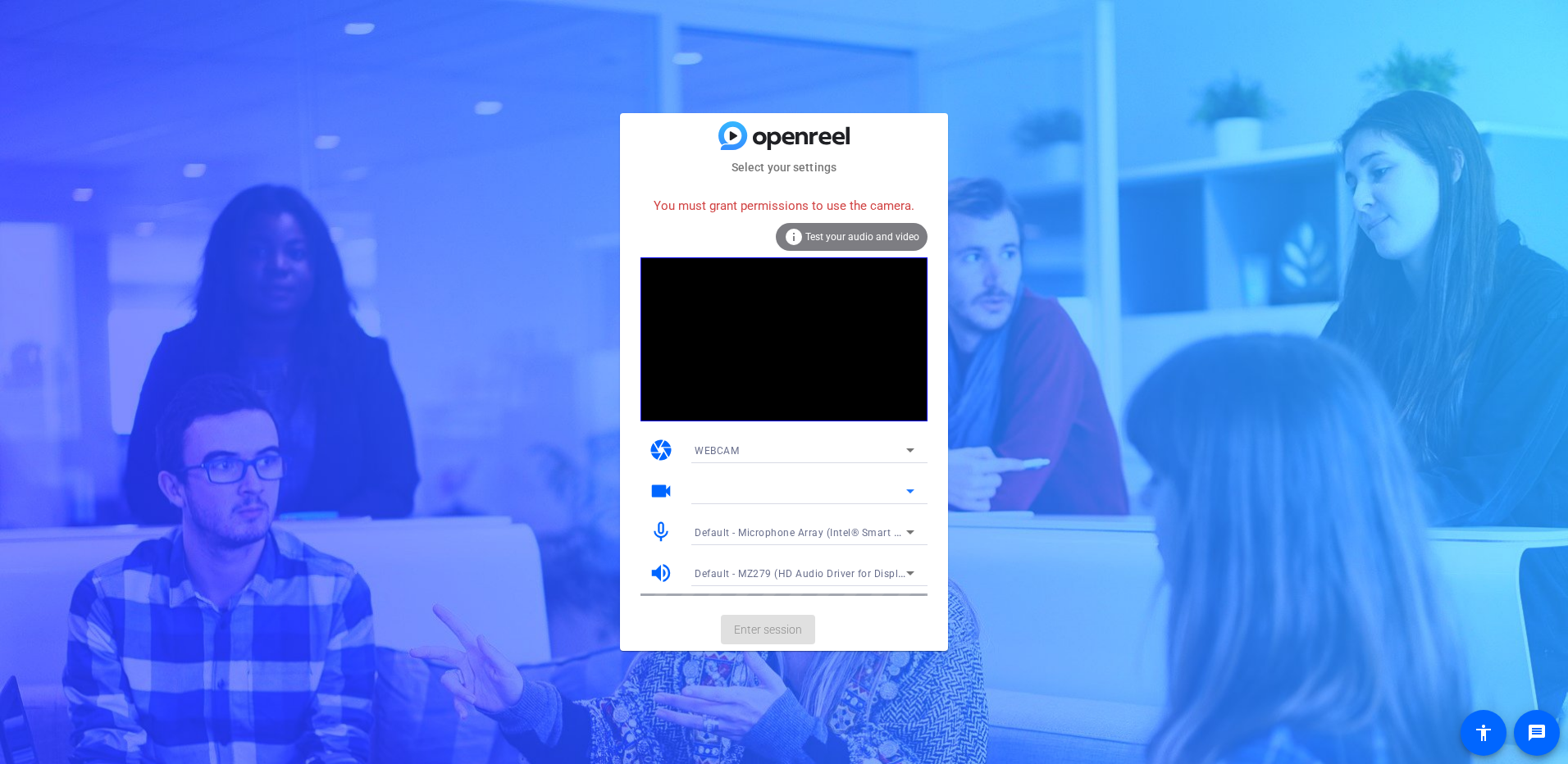
click at [884, 468] on div at bounding box center [800, 491] width 211 height 19
drag, startPoint x: 884, startPoint y: 491, endPoint x: 872, endPoint y: 489, distance: 12.2
click at [872, 468] on div at bounding box center [800, 491] width 211 height 19
click at [784, 377] on video at bounding box center [783, 339] width 287 height 164
drag, startPoint x: 776, startPoint y: 341, endPoint x: 712, endPoint y: 499, distance: 170.5
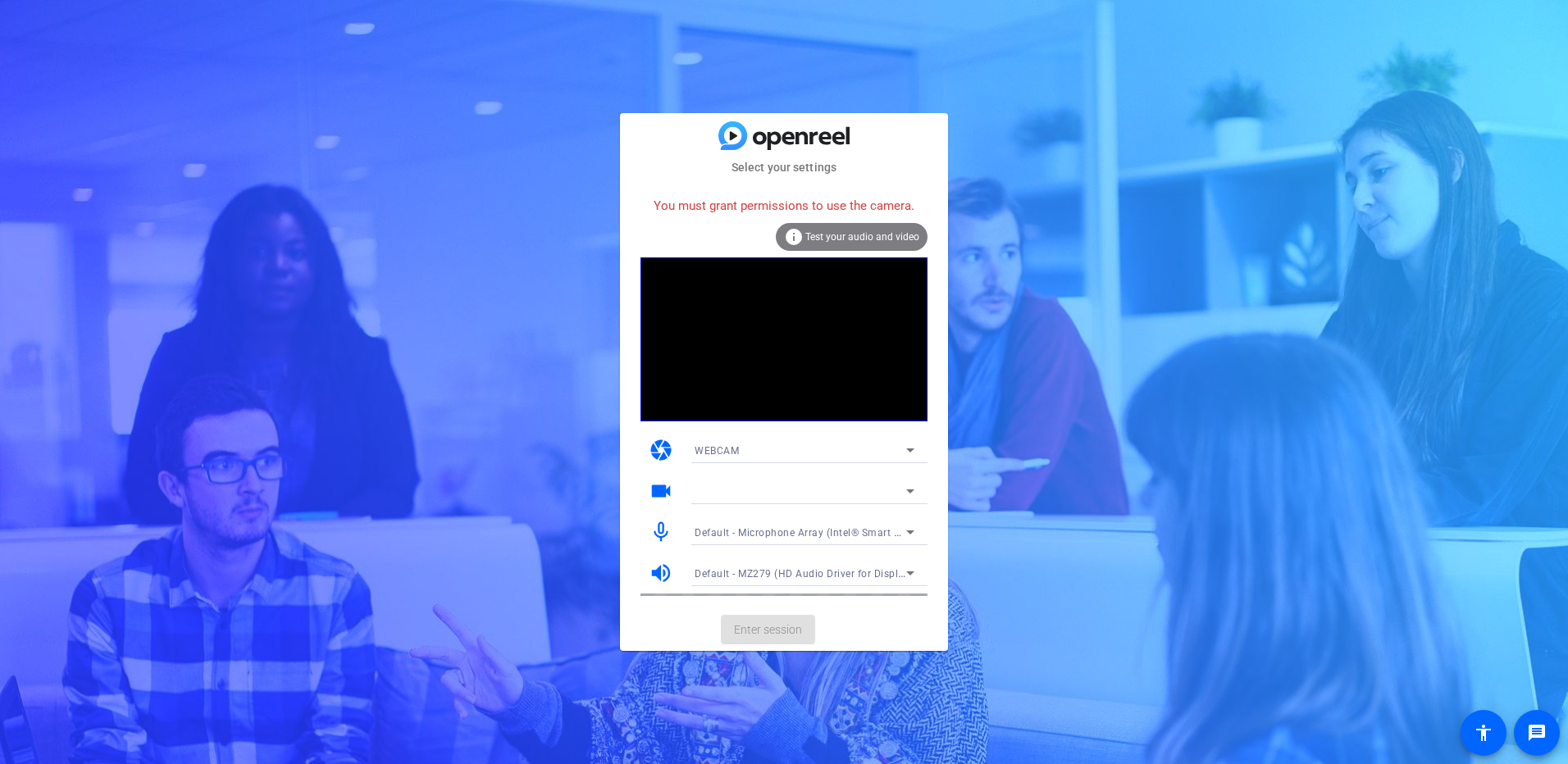
click at [712, 468] on div at bounding box center [800, 491] width 211 height 19
click at [662, 468] on mat-icon "videocam" at bounding box center [660, 491] width 24 height 24
click at [705, 468] on span "Default - Microphone Array (Intel® Smart Sound Technology for Digital Microphon…" at bounding box center [898, 532] width 407 height 13
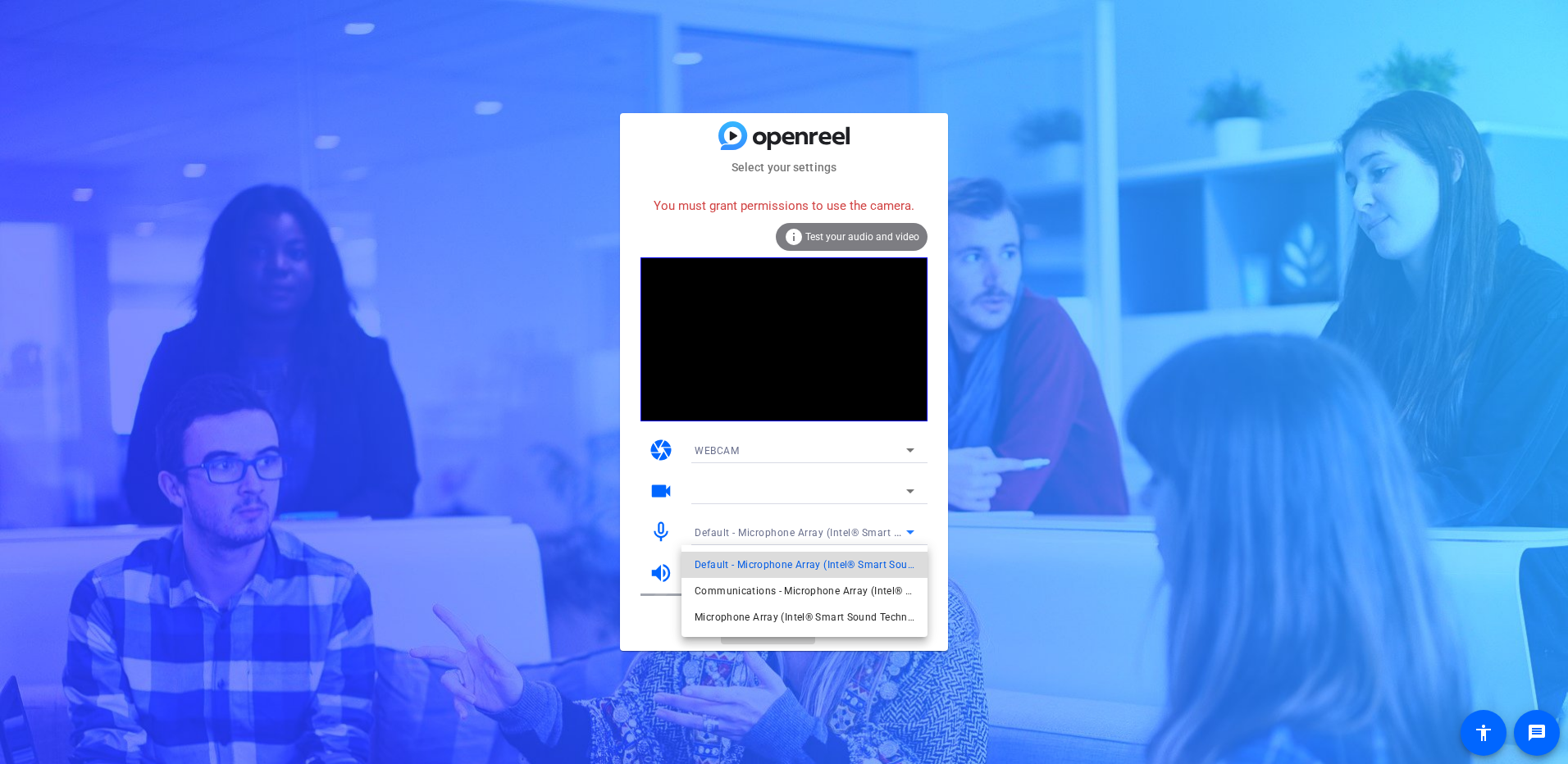
click at [746, 468] on span "Default - Microphone Array (Intel® Smart Sound Technology for Digital Microphon…" at bounding box center [804, 564] width 220 height 19
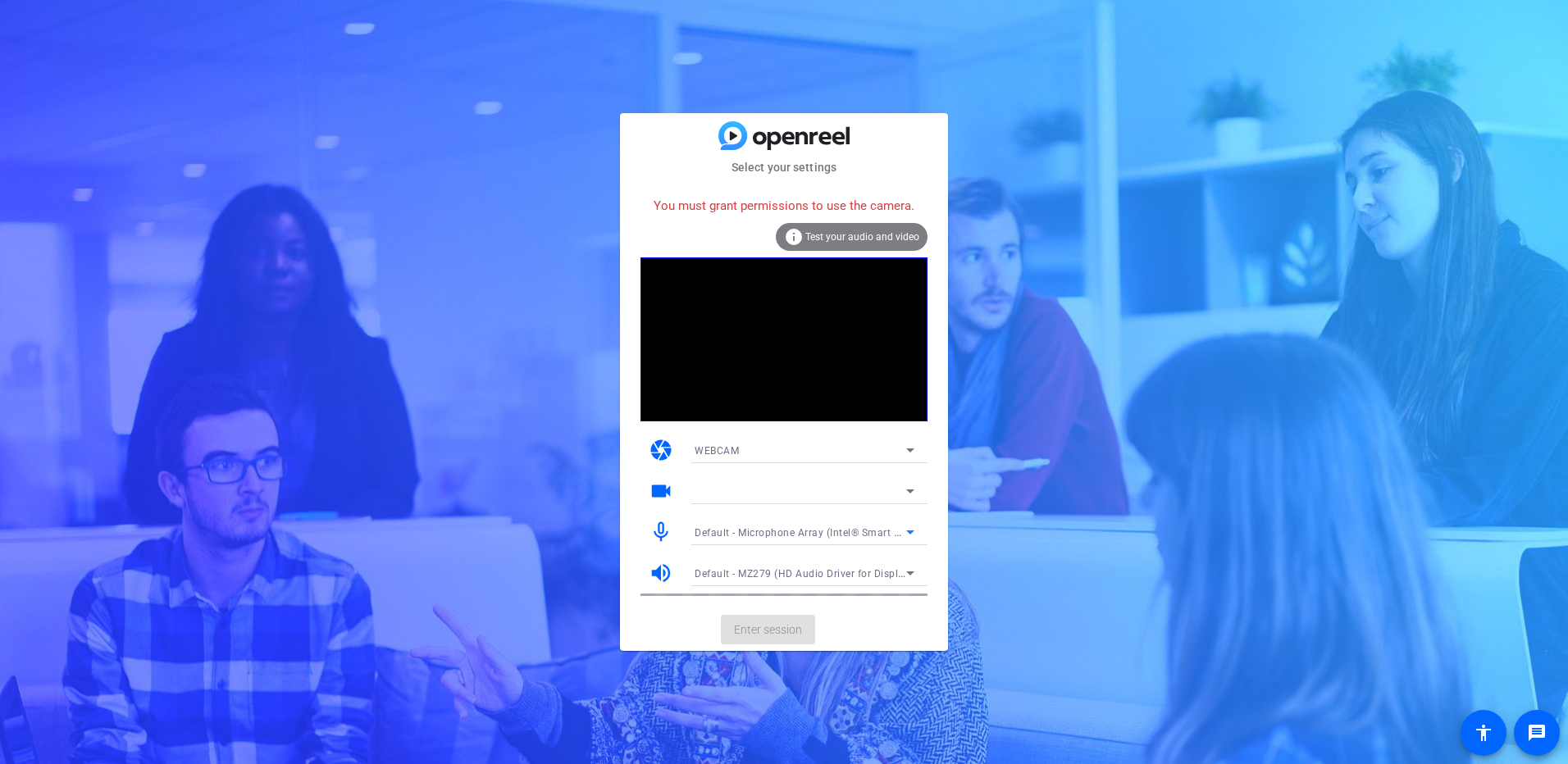
click at [909, 468] on icon at bounding box center [910, 491] width 8 height 4
click at [910, 468] on icon at bounding box center [910, 491] width 8 height 4
click at [656, 468] on mat-icon "videocam" at bounding box center [660, 491] width 24 height 24
click at [736, 205] on div "You must grant permissions to use the camera." at bounding box center [783, 206] width 287 height 35
drag, startPoint x: 655, startPoint y: 202, endPoint x: 895, endPoint y: 207, distance: 240.1
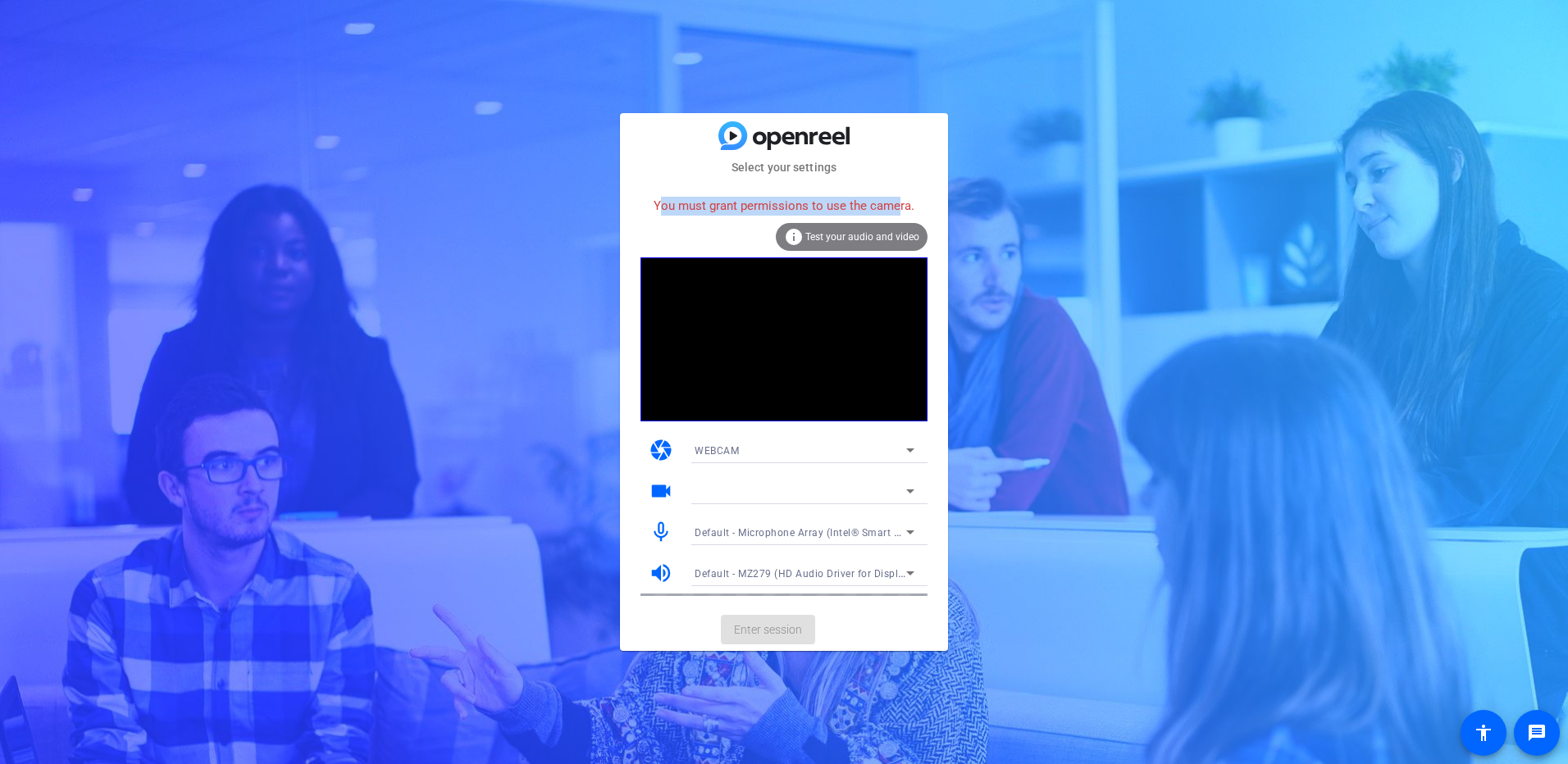
click at [895, 207] on div "You must grant permissions to use the camera." at bounding box center [783, 206] width 287 height 35
click at [804, 459] on div "WEBCAM" at bounding box center [800, 451] width 211 height 20
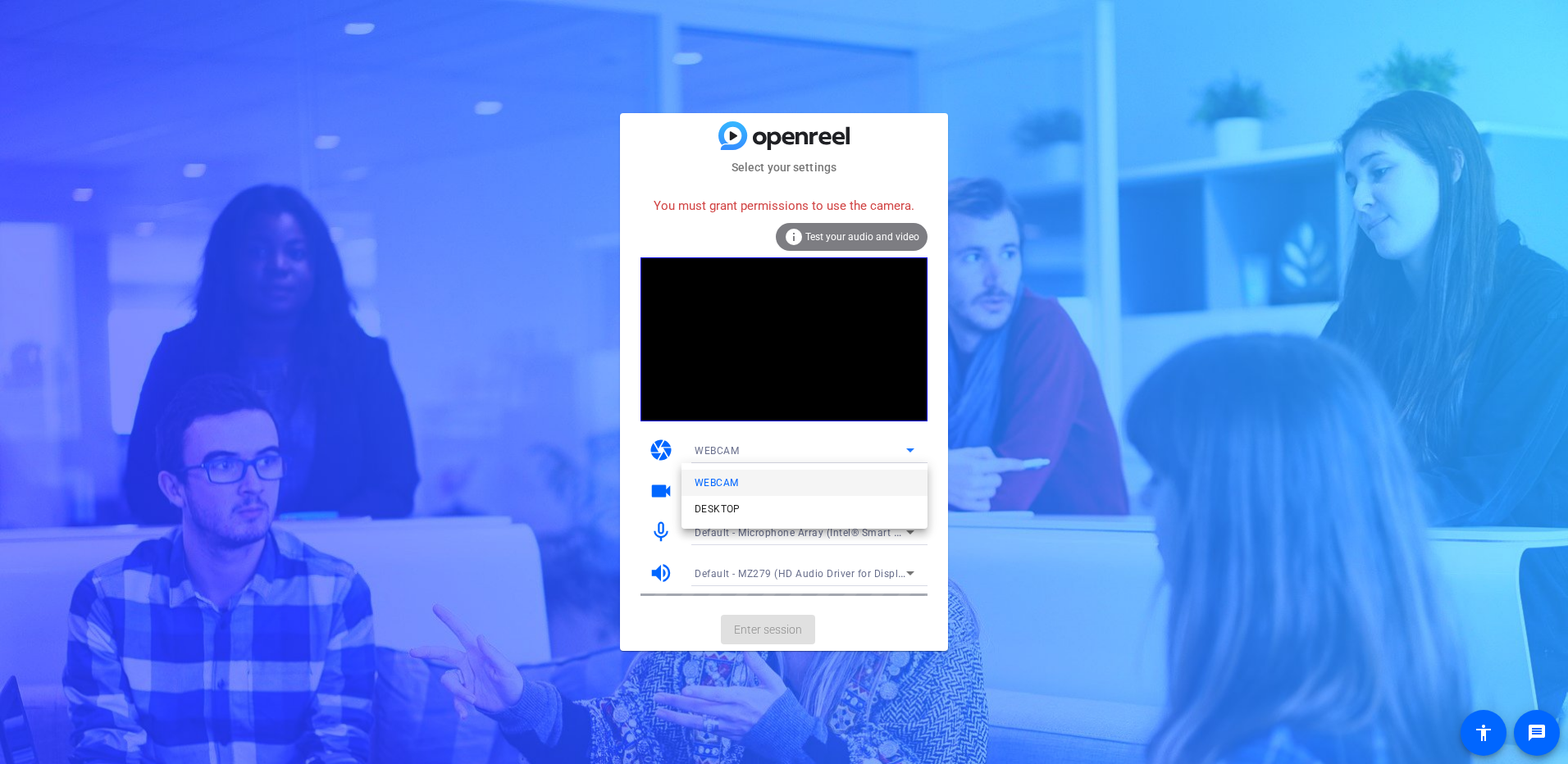
click at [907, 450] on div at bounding box center [784, 382] width 1568 height 764
click at [728, 455] on span "WEBCAM" at bounding box center [717, 451] width 45 height 12
click at [739, 468] on span "DESKTOP" at bounding box center [717, 509] width 46 height 19
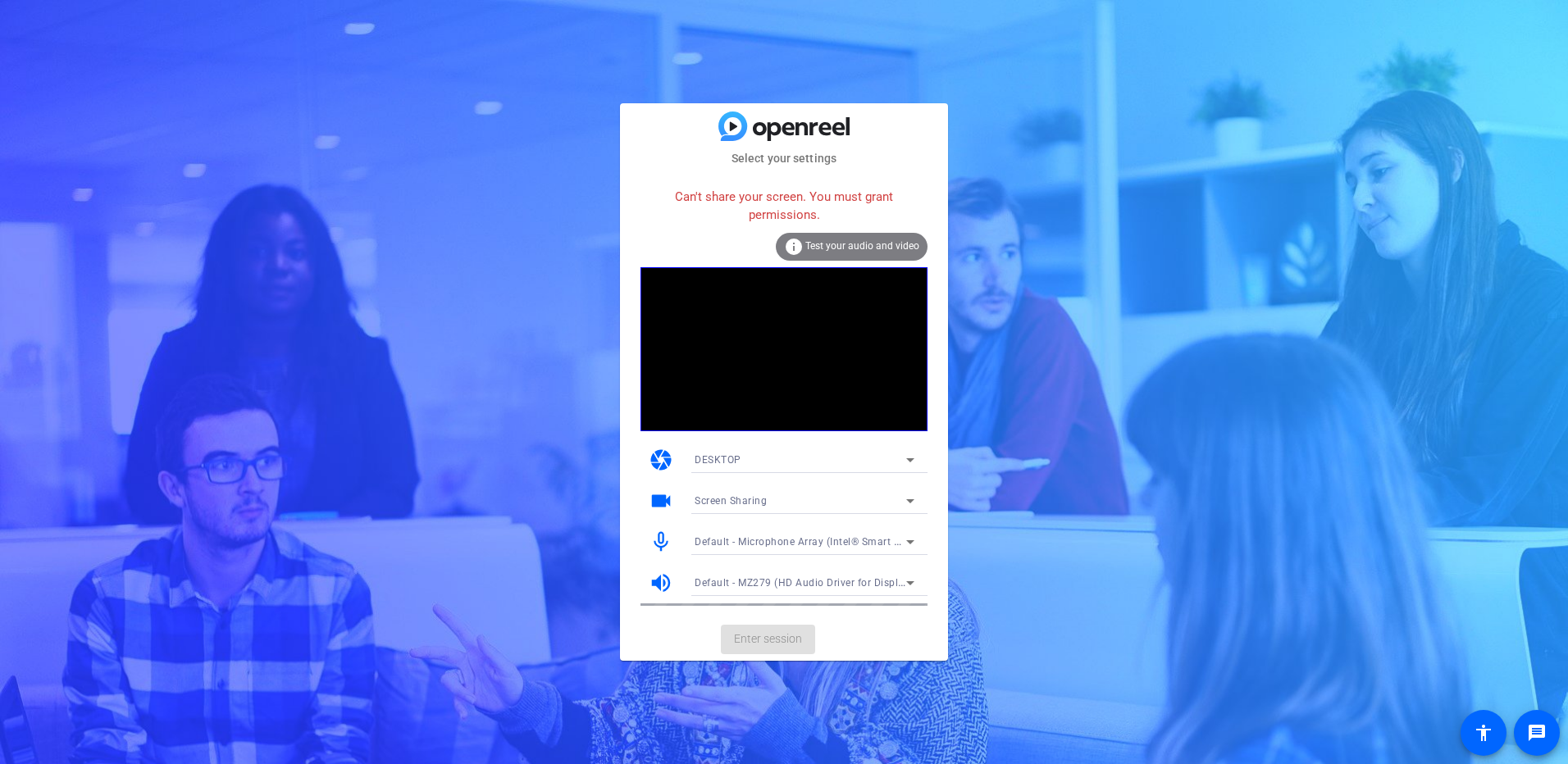
click at [905, 462] on icon at bounding box center [909, 460] width 19 height 19
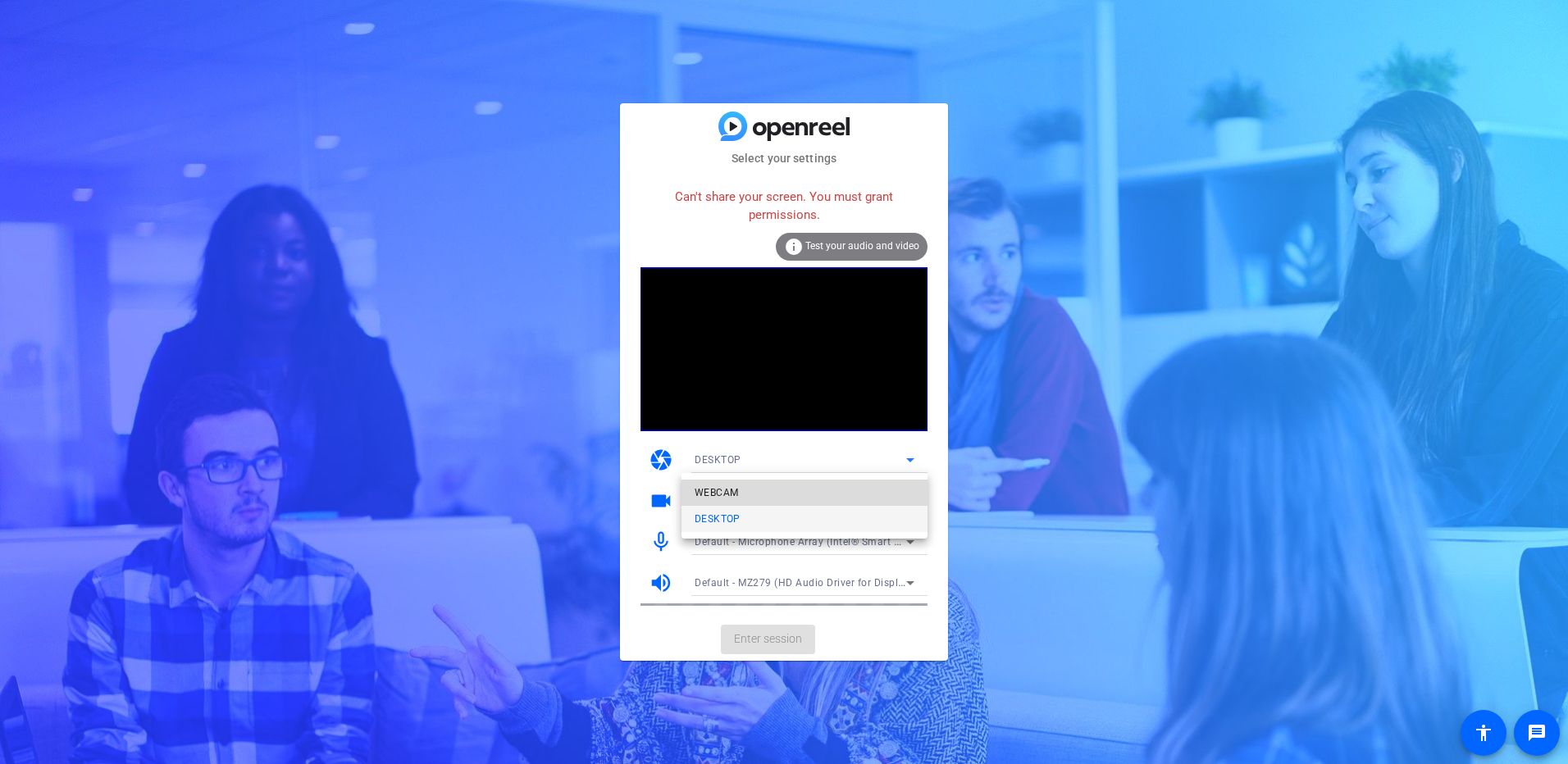
click at [736, 468] on span "WEBCAM" at bounding box center [717, 492] width 44 height 19
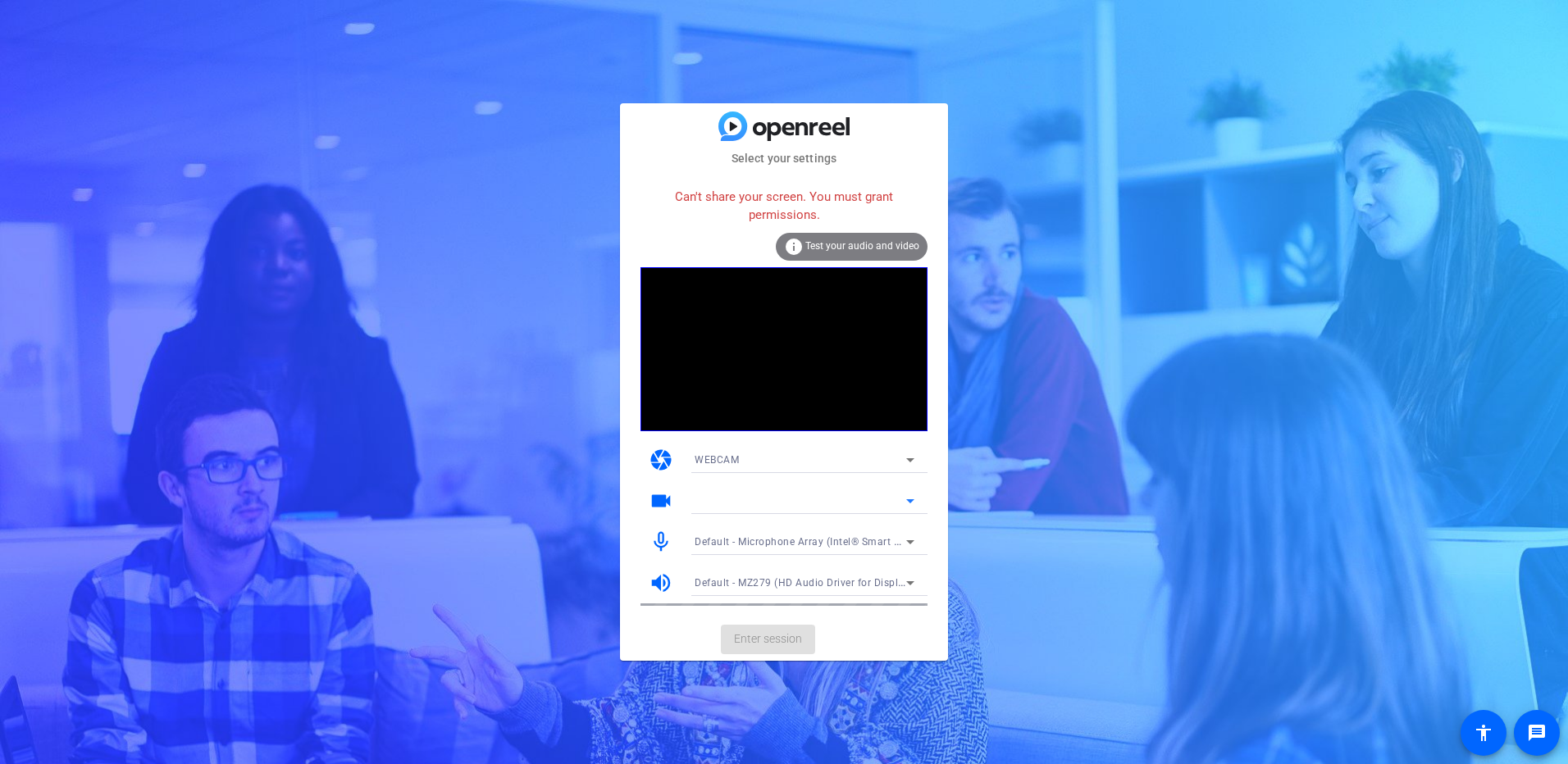
click at [856, 468] on div at bounding box center [800, 500] width 211 height 19
click at [909, 468] on icon at bounding box center [909, 500] width 19 height 19
click at [728, 197] on div "Can't share your screen. You must grant permissions." at bounding box center [783, 206] width 287 height 53
drag, startPoint x: 730, startPoint y: 197, endPoint x: 853, endPoint y: 220, distance: 125.1
click at [853, 220] on div "Can't share your screen. You must grant permissions." at bounding box center [783, 206] width 287 height 53
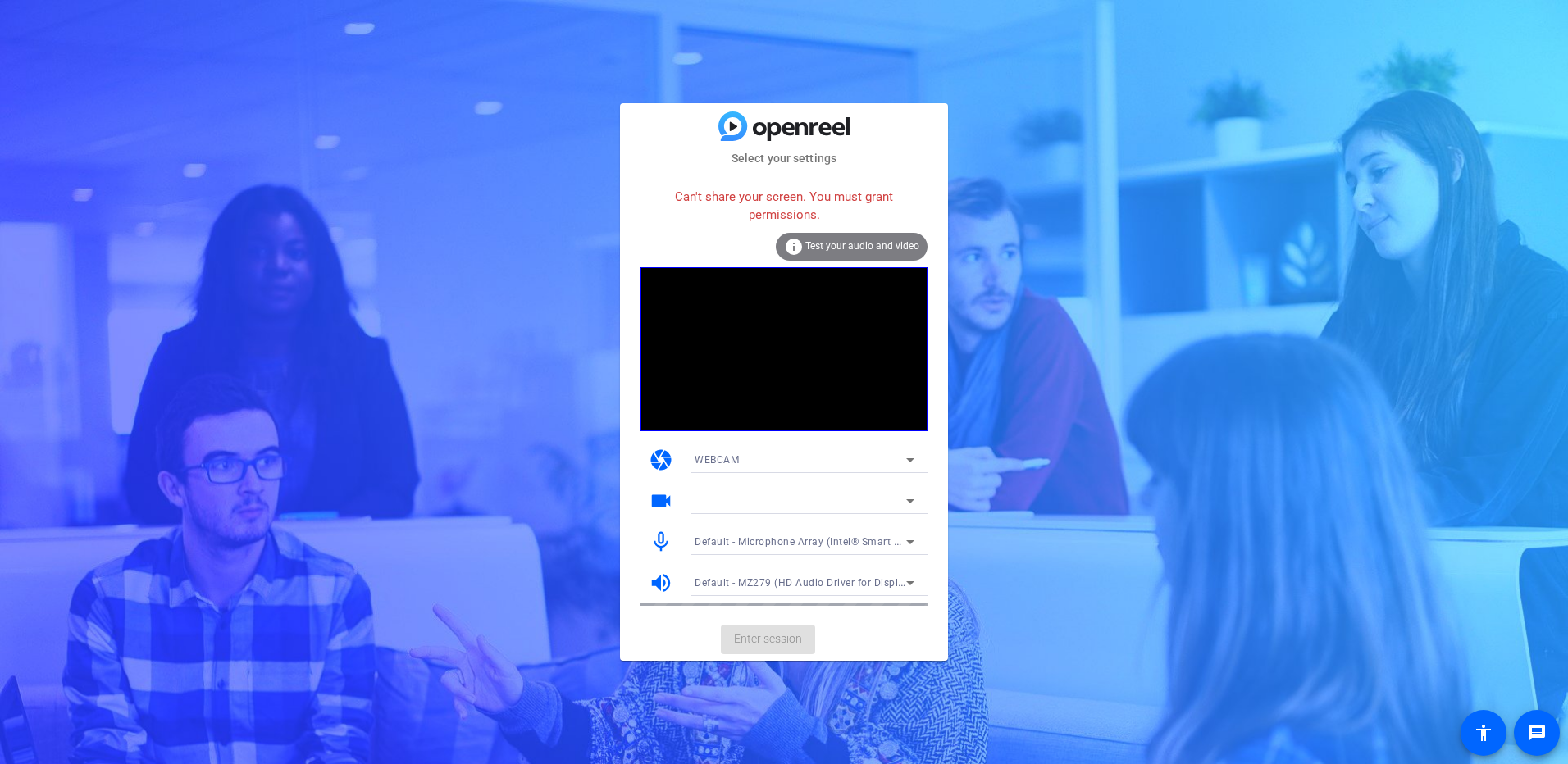
click at [729, 456] on span "WEBCAM" at bounding box center [717, 460] width 45 height 12
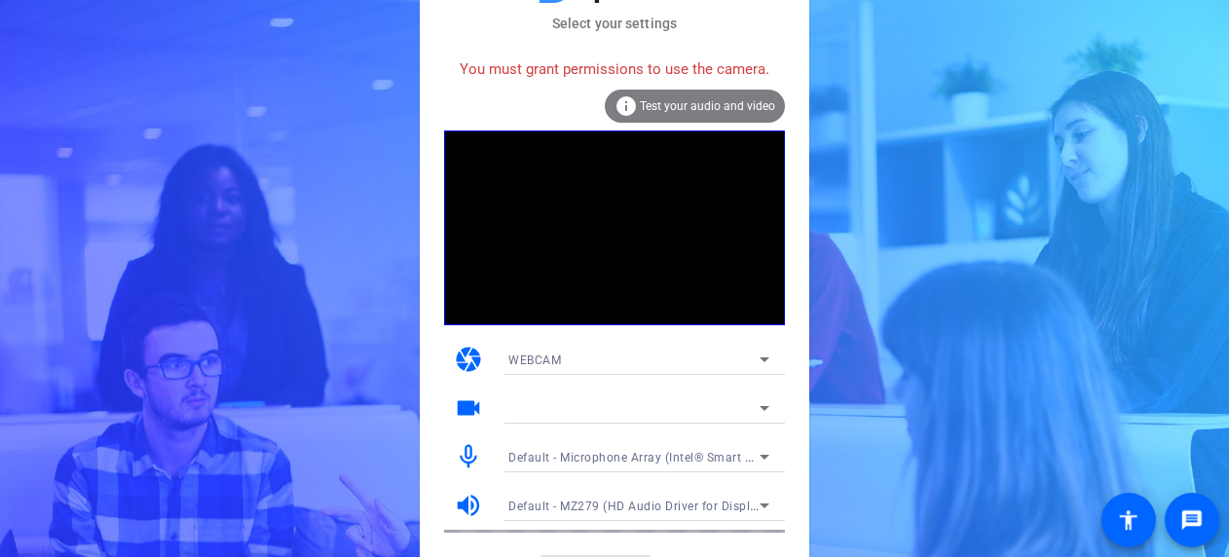
click at [621, 23] on mat-card-subtitle "Select your settings" at bounding box center [614, 23] width 389 height 21
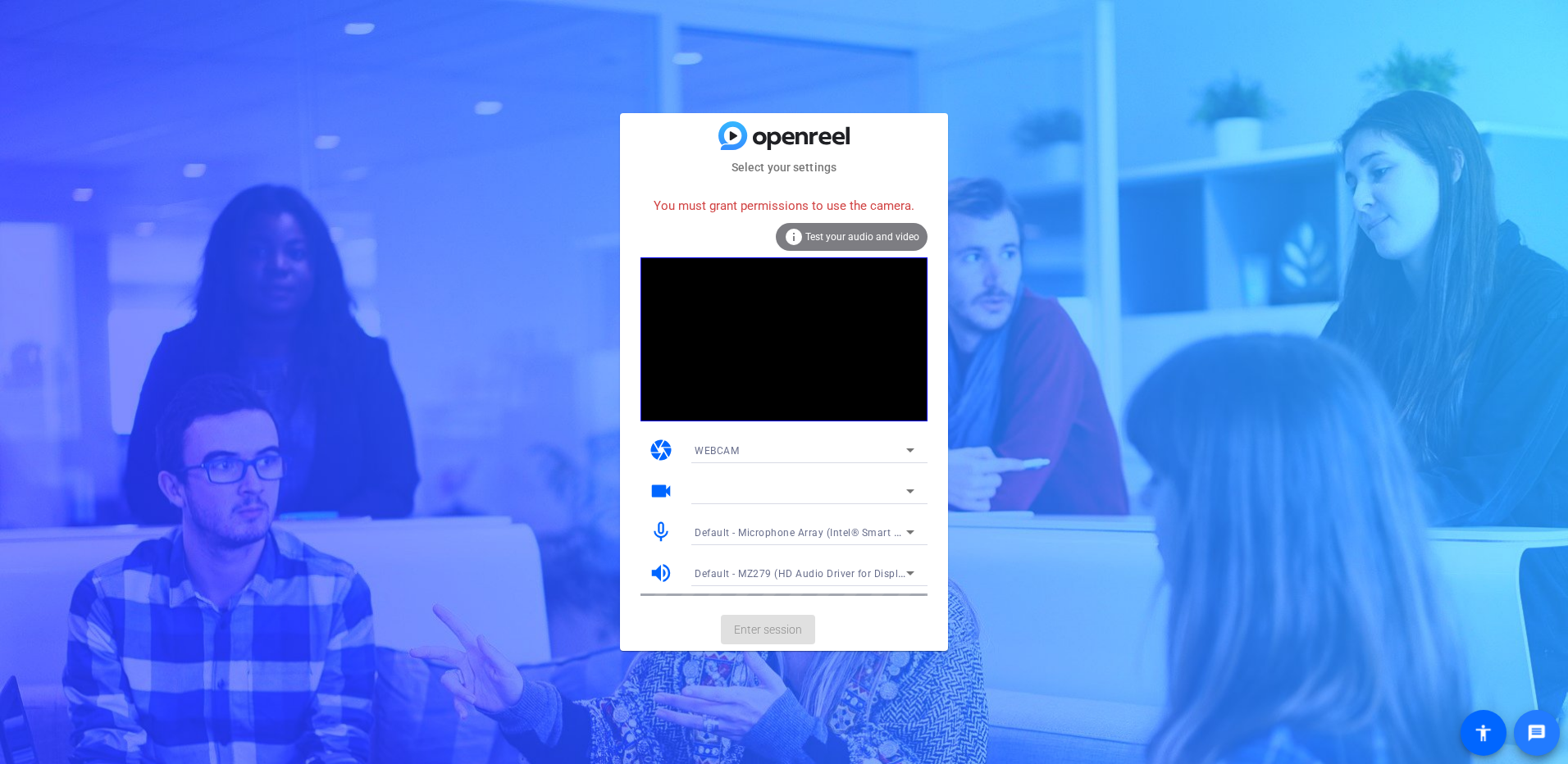
click at [1034, 468] on mat-icon "message" at bounding box center [1536, 733] width 19 height 19
click at [905, 451] on icon at bounding box center [909, 450] width 19 height 19
click at [793, 468] on mat-option "WEBCAM" at bounding box center [804, 483] width 246 height 26
click at [904, 468] on icon at bounding box center [909, 491] width 19 height 19
click at [908, 468] on icon at bounding box center [909, 491] width 19 height 19
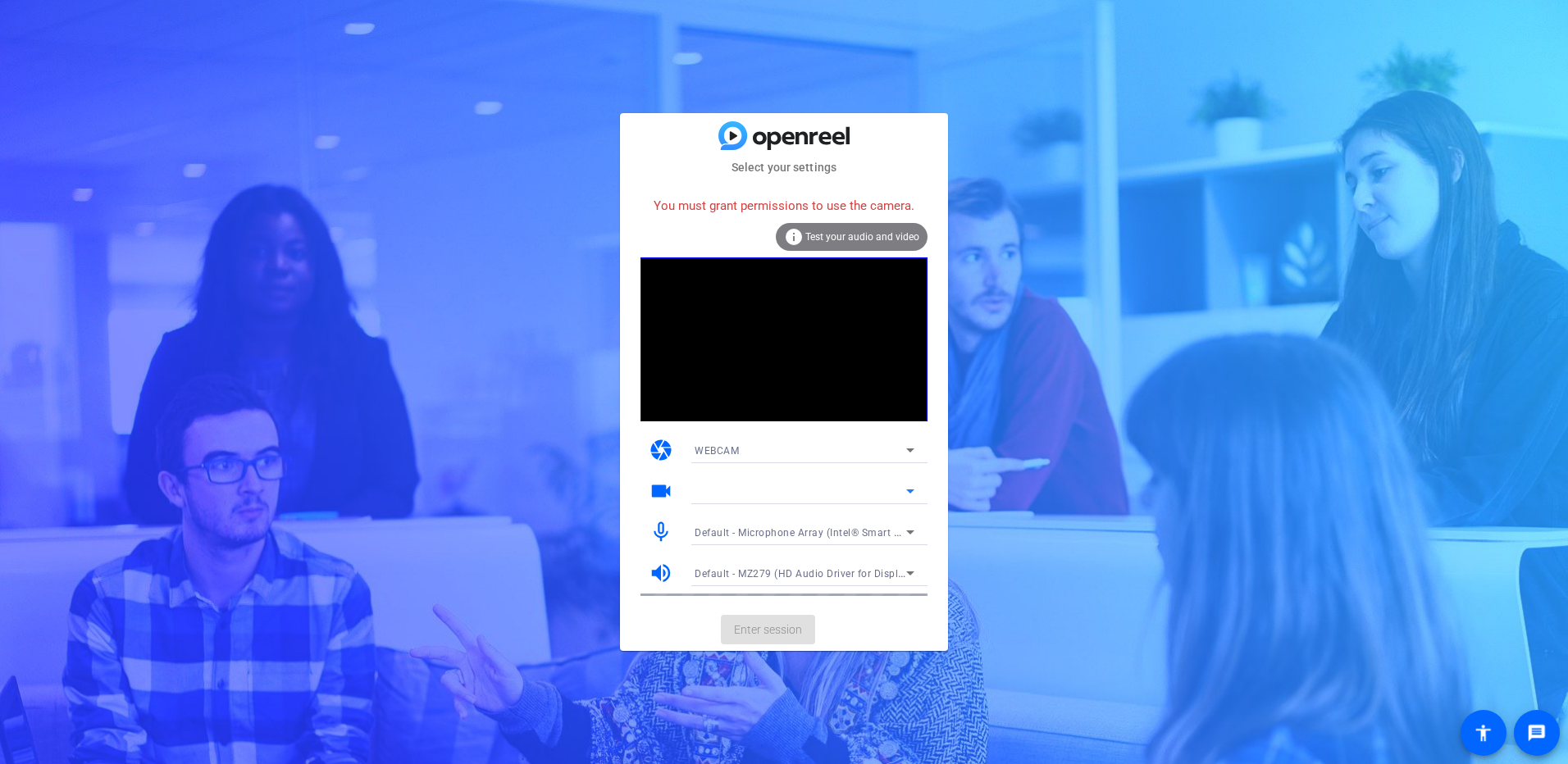
click at [658, 468] on mat-icon "videocam" at bounding box center [660, 491] width 24 height 24
click at [861, 468] on mat-card-actions "Enter session" at bounding box center [783, 629] width 328 height 43
